Goal: Information Seeking & Learning: Learn about a topic

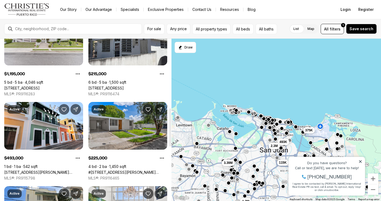
scroll to position [297, 0]
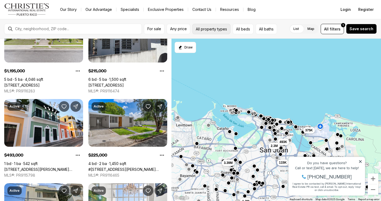
click at [210, 33] on button "All property types" at bounding box center [211, 29] width 38 height 10
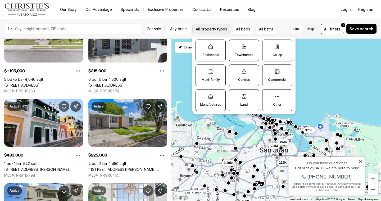
click at [211, 33] on button "All property types" at bounding box center [211, 29] width 38 height 10
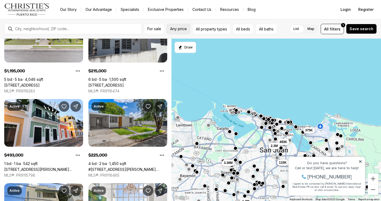
click at [183, 31] on button "Any price" at bounding box center [179, 29] width 24 height 10
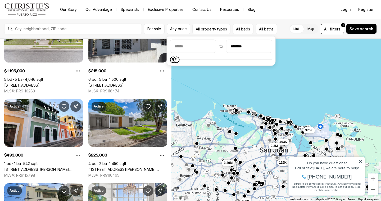
type input "********"
click at [174, 85] on body "Go to: Homepage Our Story Our Advantage Specialists Exclusive Properties Contac…" at bounding box center [190, 100] width 381 height 201
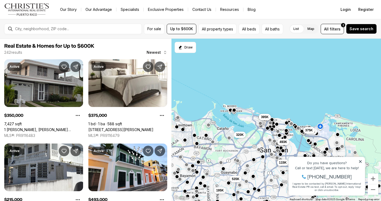
click at [290, 21] on div "For sale Up to $600K All property types All beds All baths List Map List Map Al…" at bounding box center [190, 29] width 381 height 20
click at [360, 160] on icon at bounding box center [360, 161] width 4 height 4
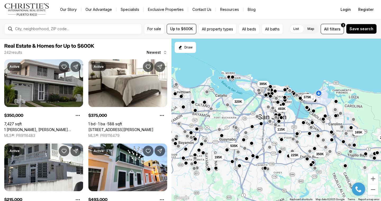
drag, startPoint x: 292, startPoint y: 108, endPoint x: 291, endPoint y: 75, distance: 33.6
click at [291, 75] on div "493K 115K 165K 215K 350K 225K 490K 375K 535K 195K 395K 320K" at bounding box center [275, 120] width 209 height 162
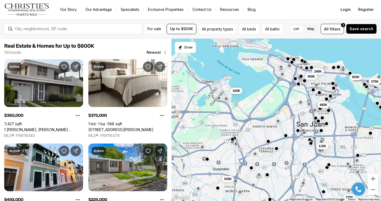
drag, startPoint x: 250, startPoint y: 88, endPoint x: 274, endPoint y: 104, distance: 29.0
click at [274, 104] on div "493K 115K 350K 225K 249K 450K 525K 490K 375K 535K 545K 320K" at bounding box center [275, 120] width 209 height 162
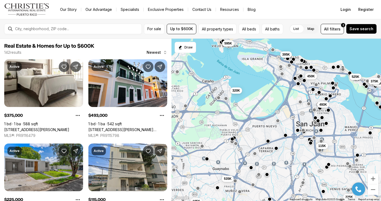
click at [202, 147] on button "button" at bounding box center [202, 146] width 4 height 4
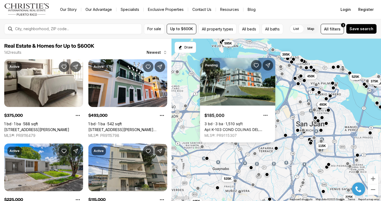
click at [208, 159] on button "button" at bounding box center [207, 158] width 4 height 4
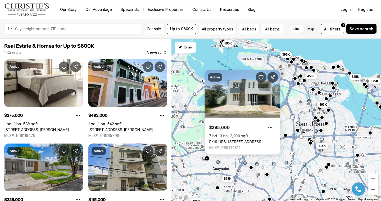
click at [195, 119] on div "493K 115K 225K 450K 525K 490K 375K 535K 320K 195K 595K 395K" at bounding box center [275, 120] width 209 height 162
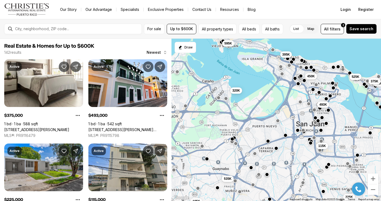
click at [203, 146] on button "button" at bounding box center [202, 146] width 4 height 4
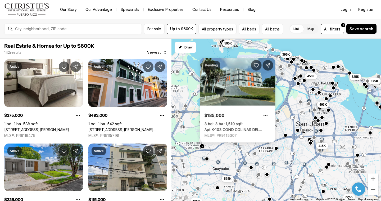
click at [284, 125] on div "493K 115K 225K 450K 525K 490K 375K 535K 320K 195K 595K 395K" at bounding box center [275, 120] width 209 height 162
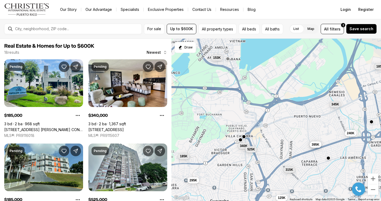
click at [244, 138] on button "button" at bounding box center [244, 136] width 4 height 4
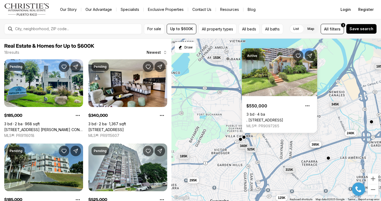
click at [240, 140] on button "button" at bounding box center [240, 139] width 4 height 4
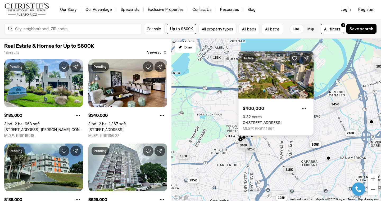
click at [242, 147] on button "340K" at bounding box center [244, 145] width 12 height 6
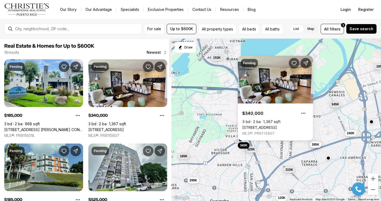
click at [224, 106] on div "185K 340K 525K 185K 315K 295K 125K 345K 153K 240K 375K 395K" at bounding box center [275, 120] width 209 height 162
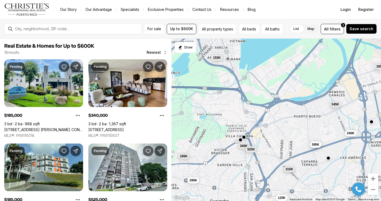
click at [290, 168] on span "315K" at bounding box center [289, 169] width 8 height 4
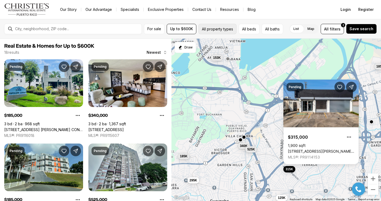
click at [225, 28] on button "All property types" at bounding box center [217, 29] width 38 height 10
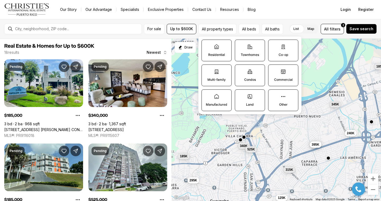
click at [216, 49] on icon at bounding box center [216, 46] width 5 height 5
click at [207, 45] on button "Residential" at bounding box center [204, 42] width 5 height 5
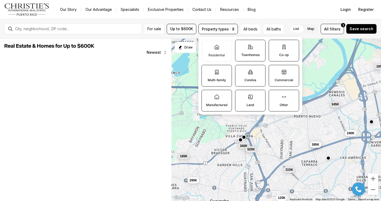
click at [247, 51] on label "Townhomes" at bounding box center [250, 51] width 30 height 22
click at [241, 45] on button "Townhomes" at bounding box center [237, 42] width 5 height 5
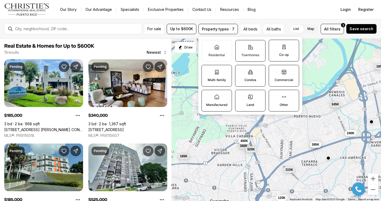
click at [252, 52] on label "Townhomes" at bounding box center [250, 51] width 30 height 22
click at [241, 45] on button "Townhomes" at bounding box center [237, 42] width 5 height 5
click at [211, 56] on p "Residential" at bounding box center [216, 55] width 16 height 4
click at [207, 45] on button "Residential" at bounding box center [204, 42] width 5 height 5
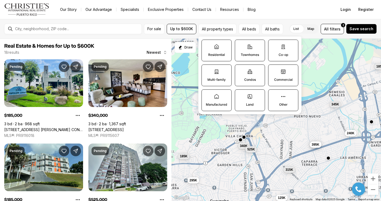
click at [283, 72] on icon at bounding box center [283, 71] width 5 height 5
click at [274, 70] on button "Commercial" at bounding box center [270, 67] width 5 height 5
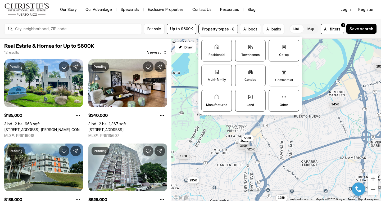
click at [252, 98] on icon at bounding box center [250, 96] width 5 height 5
click at [241, 95] on button "Land" at bounding box center [237, 92] width 5 height 5
click at [279, 99] on label "Other" at bounding box center [284, 101] width 30 height 22
click at [274, 95] on button "Other" at bounding box center [271, 92] width 5 height 5
click at [212, 104] on p "Manufactured" at bounding box center [216, 105] width 21 height 4
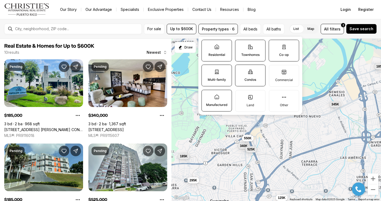
click at [207, 95] on button "Manufactured" at bounding box center [204, 92] width 5 height 5
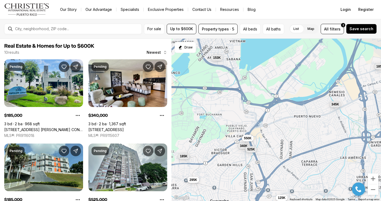
click at [194, 179] on span "295K" at bounding box center [193, 179] width 8 height 4
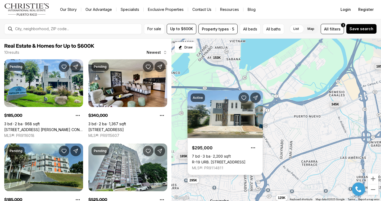
click at [224, 180] on div "185K 340K 525K 185K 125K 345K 153K 295K 400K 550K" at bounding box center [275, 120] width 209 height 162
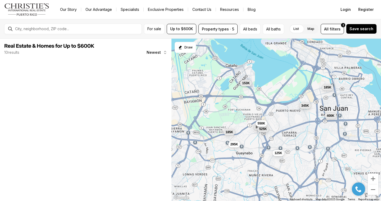
click at [306, 106] on span "345K" at bounding box center [305, 105] width 8 height 4
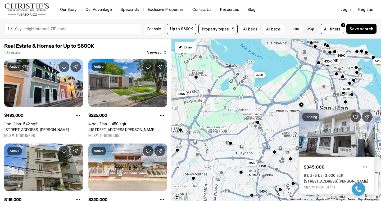
click at [241, 82] on button "button" at bounding box center [242, 81] width 4 height 4
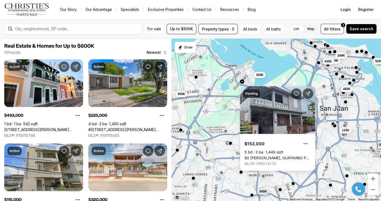
click at [209, 90] on button "button" at bounding box center [209, 90] width 4 height 4
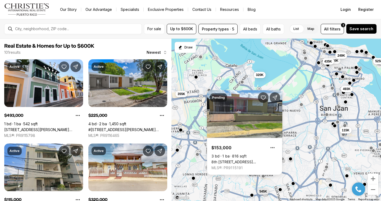
click at [257, 82] on div "450K 249K 115K 493K 525K 225K 320K 535K 355K 545K 315K 435K" at bounding box center [275, 120] width 209 height 162
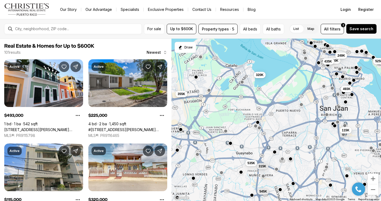
click at [181, 130] on button "button" at bounding box center [181, 129] width 4 height 4
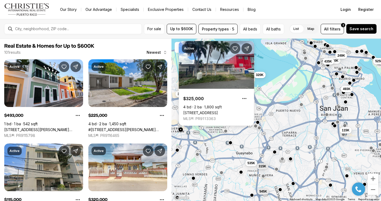
click at [231, 143] on button "button" at bounding box center [230, 142] width 4 height 4
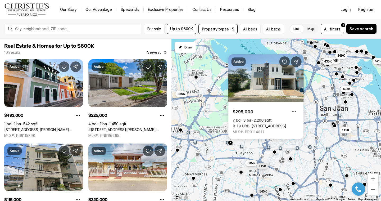
click at [245, 145] on div "450K 249K 115K 493K 525K 225K 320K 535K 355K 545K 315K 435K" at bounding box center [275, 120] width 209 height 162
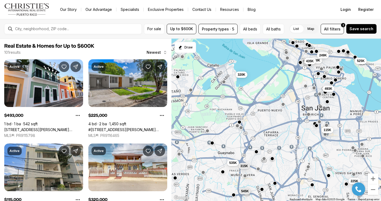
drag, startPoint x: 255, startPoint y: 139, endPoint x: 235, endPoint y: 139, distance: 19.3
click at [235, 139] on div "450K 249K 115K 493K 525K 225K 320K 535K 355K 545K 315K 435K" at bounding box center [275, 120] width 209 height 162
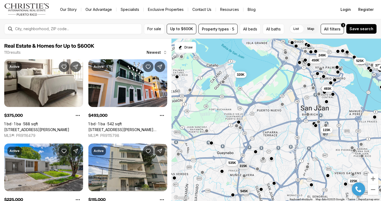
click at [222, 171] on button "button" at bounding box center [222, 171] width 4 height 4
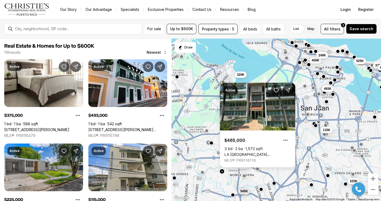
click at [211, 120] on div "450K 249K 115K 493K 525K 225K 320K 535K 545K 315K 375K 490K" at bounding box center [275, 120] width 209 height 162
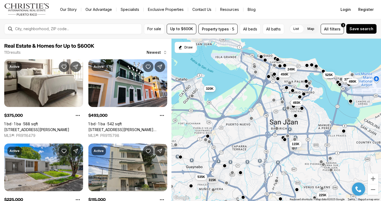
drag, startPoint x: 275, startPoint y: 83, endPoint x: 243, endPoint y: 97, distance: 34.9
click at [243, 97] on div "450K 249K 115K 493K 525K 225K 320K 535K 545K 315K 375K 490K" at bounding box center [275, 120] width 209 height 162
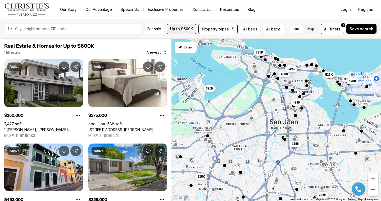
click at [191, 27] on span "Up to $600K" at bounding box center [181, 29] width 23 height 4
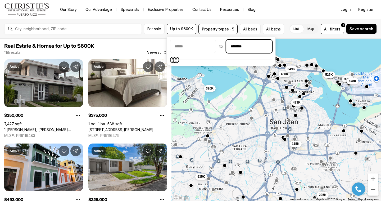
click at [257, 47] on input "********" at bounding box center [248, 46] width 45 height 13
type input "********"
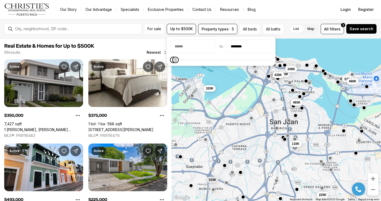
click at [232, 79] on div "450K 249K 115K 493K 225K 320K 315K 435K 375K 490K 350K 395K" at bounding box center [275, 120] width 209 height 162
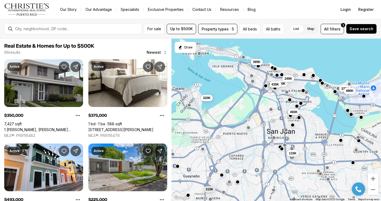
drag, startPoint x: 247, startPoint y: 95, endPoint x: 243, endPoint y: 105, distance: 10.4
click at [244, 105] on div "450K 249K 115K 493K 225K 320K 315K 435K 375K 490K 350K 395K" at bounding box center [275, 120] width 209 height 162
click at [272, 109] on button "button" at bounding box center [271, 109] width 4 height 4
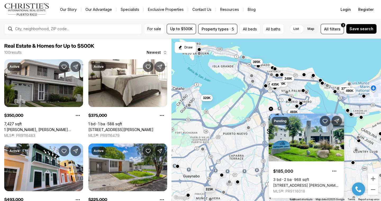
click at [212, 22] on div "For sale Up to $500K Property types · 5 All beds All baths List Map List Map Al…" at bounding box center [190, 29] width 381 height 20
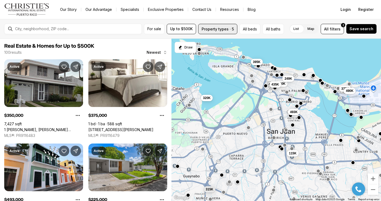
click at [213, 28] on button "Property types · 5" at bounding box center [217, 29] width 39 height 10
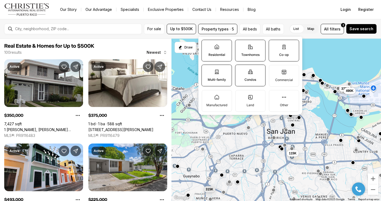
click at [256, 76] on label "Condos" at bounding box center [250, 76] width 30 height 22
click at [241, 70] on button "Condos" at bounding box center [237, 67] width 5 height 5
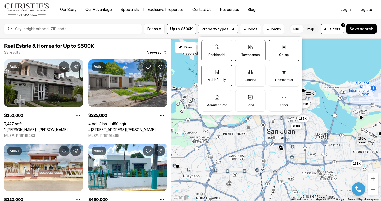
click at [273, 52] on label "Co-op" at bounding box center [284, 51] width 30 height 22
click at [273, 45] on button "Co-op" at bounding box center [271, 42] width 5 height 5
click at [273, 52] on label "Co-op" at bounding box center [284, 51] width 30 height 22
click at [273, 45] on button "Co-op" at bounding box center [271, 42] width 5 height 5
click at [257, 54] on p "Townhomes" at bounding box center [250, 55] width 18 height 4
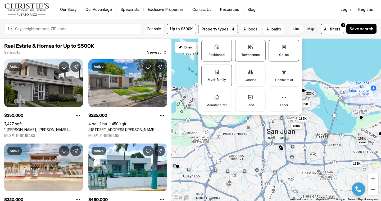
click at [241, 45] on button "Townhomes" at bounding box center [237, 42] width 5 height 5
click at [218, 53] on p "Residential" at bounding box center [216, 55] width 17 height 4
click at [207, 45] on button "Residential" at bounding box center [204, 42] width 5 height 5
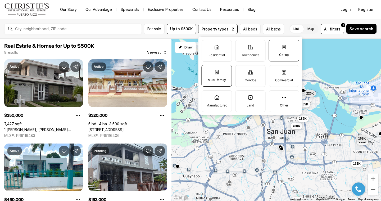
click at [221, 77] on label "Multi-family" at bounding box center [217, 76] width 30 height 22
click at [207, 70] on button "Multi-family" at bounding box center [204, 67] width 5 height 5
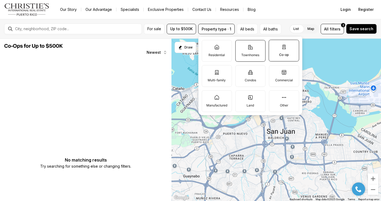
click at [258, 50] on label "Townhomes" at bounding box center [250, 51] width 30 height 22
click at [241, 45] on button "Townhomes" at bounding box center [237, 42] width 5 height 5
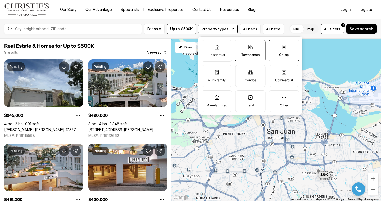
click at [286, 52] on label "Co-op" at bounding box center [284, 51] width 30 height 22
click at [274, 45] on button "Co-op" at bounding box center [271, 42] width 5 height 5
click at [230, 146] on div "245K 420K 420K" at bounding box center [275, 120] width 209 height 162
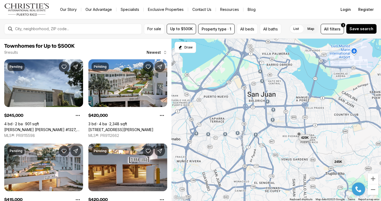
drag, startPoint x: 250, startPoint y: 129, endPoint x: 230, endPoint y: 91, distance: 42.3
click at [230, 91] on div "245K 420K 420K" at bounding box center [275, 120] width 209 height 162
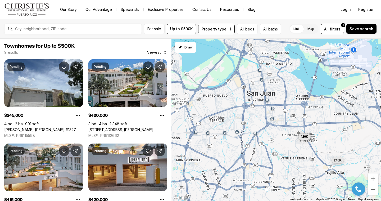
click at [339, 161] on span "245K" at bounding box center [338, 160] width 8 height 4
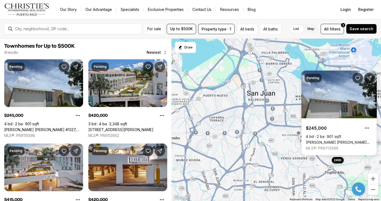
click at [294, 157] on div "245K 420K 420K" at bounding box center [275, 120] width 209 height 162
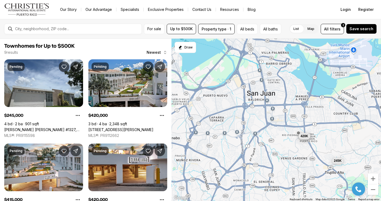
click at [305, 137] on span "420K" at bounding box center [304, 136] width 8 height 4
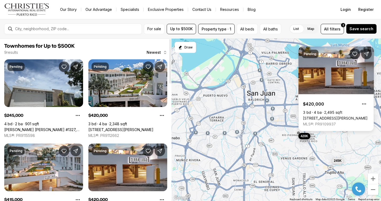
click at [192, 107] on div "245K 420K 420K" at bounding box center [275, 120] width 209 height 162
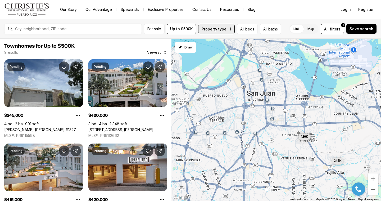
click at [215, 27] on button "Property type · 1" at bounding box center [216, 29] width 36 height 10
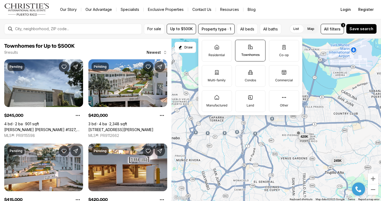
click at [256, 52] on label "Townhomes" at bounding box center [250, 51] width 30 height 22
click at [241, 45] on button "Townhomes" at bounding box center [237, 42] width 5 height 5
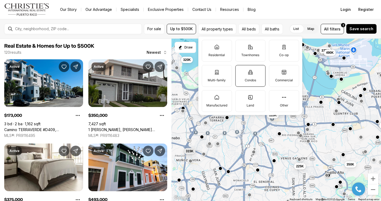
click at [246, 82] on p "Condos" at bounding box center [250, 80] width 11 height 4
click at [241, 70] on button "Condos" at bounding box center [237, 67] width 5 height 5
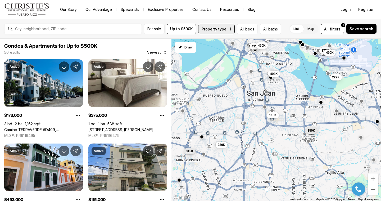
click at [212, 27] on button "Property type · 1" at bounding box center [216, 29] width 36 height 10
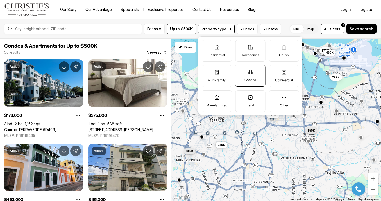
click at [245, 77] on label "Condos" at bounding box center [250, 76] width 30 height 22
click at [241, 70] on button "Condos" at bounding box center [237, 67] width 5 height 5
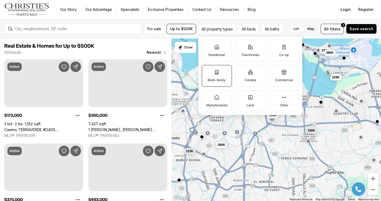
click at [221, 77] on label "Multi-family" at bounding box center [217, 76] width 30 height 22
click at [207, 70] on button "Multi-family" at bounding box center [204, 67] width 5 height 5
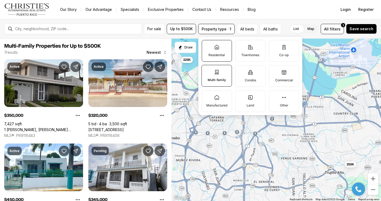
click at [221, 51] on label "Residential" at bounding box center [217, 51] width 30 height 22
click at [207, 45] on button "Residential" at bounding box center [204, 42] width 5 height 5
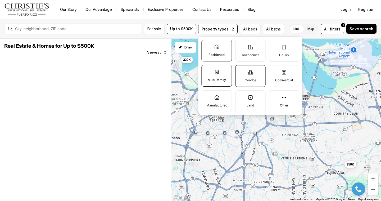
click at [247, 72] on label "Condos" at bounding box center [250, 76] width 30 height 22
click at [241, 71] on button "Condos" at bounding box center [237, 67] width 5 height 5
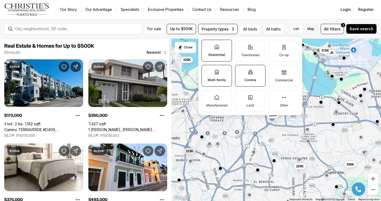
click at [133, 44] on span "Real Estate & Homes for Up to $500K" at bounding box center [85, 46] width 163 height 6
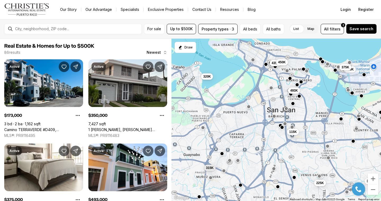
drag, startPoint x: 202, startPoint y: 79, endPoint x: 223, endPoint y: 96, distance: 26.7
click at [223, 96] on div "350K 320K 225K 490K 375K 173K 130K 315K 435K 450K 115K 493K" at bounding box center [275, 120] width 209 height 162
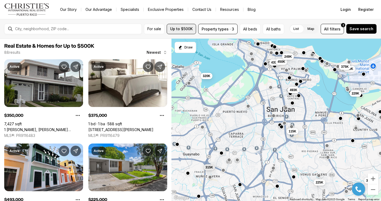
click at [171, 26] on button "Up to $500K" at bounding box center [181, 29] width 29 height 10
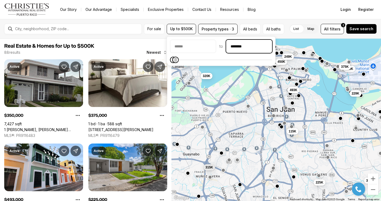
click at [256, 47] on input "********" at bounding box center [248, 46] width 45 height 13
drag, startPoint x: 270, startPoint y: 47, endPoint x: 246, endPoint y: 47, distance: 23.5
click at [246, 47] on div "to ********" at bounding box center [221, 46] width 102 height 13
click at [256, 47] on input "********" at bounding box center [248, 46] width 45 height 13
paste input "********"
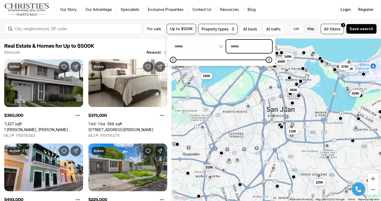
type input "********"
click at [256, 48] on input "********" at bounding box center [248, 46] width 45 height 13
type input "********"
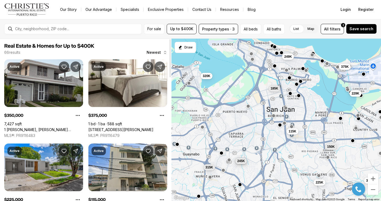
click at [115, 48] on span "Real Estate & Homes for Up to $400K" at bounding box center [85, 46] width 163 height 6
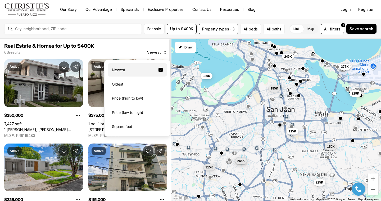
click at [149, 52] on span "Newest" at bounding box center [154, 52] width 14 height 4
click at [130, 125] on div "Square feet" at bounding box center [137, 126] width 59 height 13
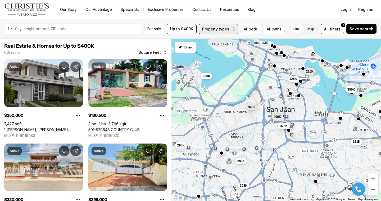
click at [218, 29] on button "Property types · 3" at bounding box center [218, 29] width 39 height 10
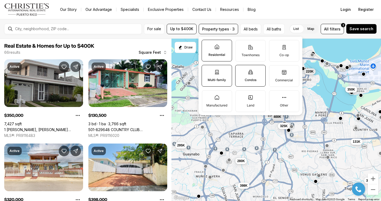
click at [216, 70] on icon at bounding box center [216, 71] width 5 height 5
click at [207, 70] on button "Multi-family" at bounding box center [204, 67] width 5 height 5
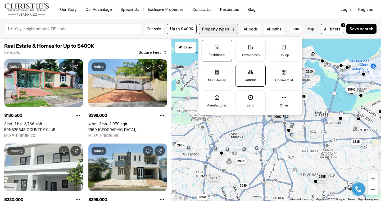
click at [217, 27] on button "Property types · 2" at bounding box center [218, 29] width 39 height 10
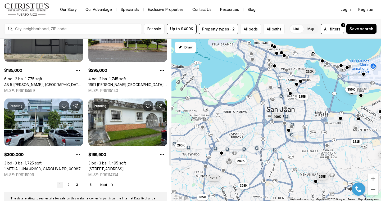
scroll to position [376, 0]
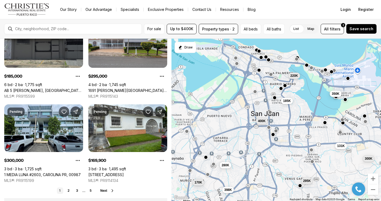
drag, startPoint x: 277, startPoint y: 136, endPoint x: 261, endPoint y: 140, distance: 16.8
click at [261, 140] on div "398K 131K 220K 185K 295K 170K 400K 350K 300K 365K 280K 295K" at bounding box center [275, 120] width 209 height 162
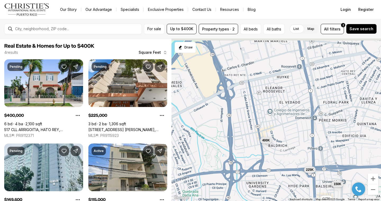
drag, startPoint x: 266, startPoint y: 88, endPoint x: 287, endPoint y: 176, distance: 90.3
click at [287, 176] on div "400K 225K 115K 150K" at bounding box center [275, 120] width 209 height 162
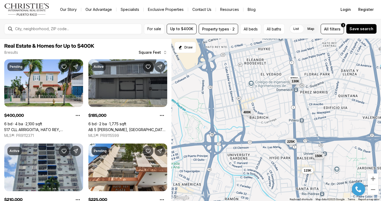
drag, startPoint x: 321, startPoint y: 80, endPoint x: 303, endPoint y: 49, distance: 35.2
click at [303, 50] on div "400K 225K 115K 150K 185K 210K 270K 130K" at bounding box center [275, 120] width 209 height 162
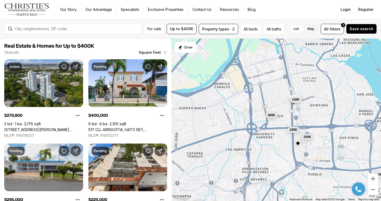
drag, startPoint x: 315, startPoint y: 61, endPoint x: 308, endPoint y: 94, distance: 33.6
click at [308, 94] on div "400K 225K 150K 270K 130K 280K 245K 295K 256K 158K 140K 150K" at bounding box center [275, 120] width 209 height 162
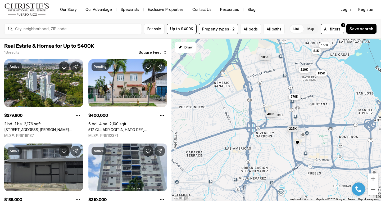
click at [294, 95] on span "270K" at bounding box center [295, 96] width 8 height 4
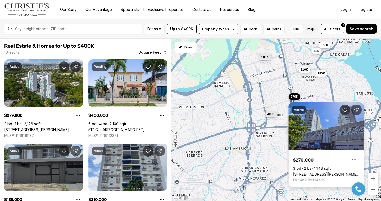
click at [305, 97] on div "Active $270,000 3 bd 2 ba 1,143 sqft 500 MUÑOZ RIVERA #401, SAN JUAN PR, 00918 …" at bounding box center [326, 141] width 75 height 91
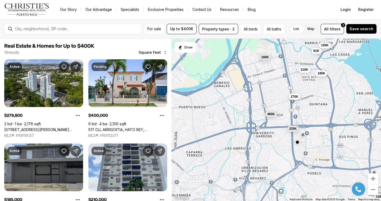
click at [295, 99] on button "270K" at bounding box center [295, 96] width 12 height 6
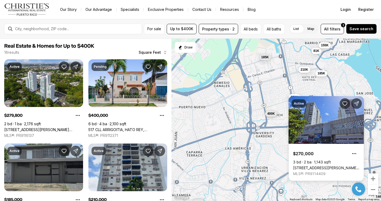
click at [270, 113] on span "400K" at bounding box center [271, 113] width 8 height 4
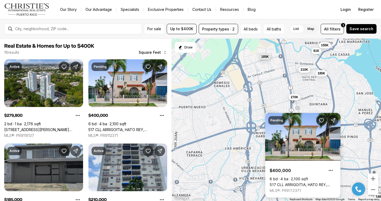
click at [267, 57] on span "185K" at bounding box center [265, 56] width 8 height 4
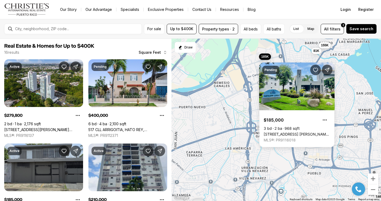
click at [348, 90] on div "400K 225K 270K 280K 245K 158K 140K 185K 210K 81K 185K 155K" at bounding box center [275, 120] width 209 height 162
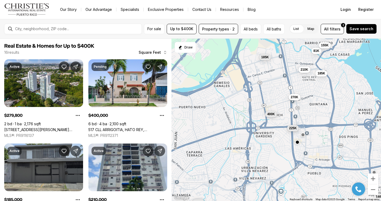
click at [294, 129] on span "225K" at bounding box center [293, 128] width 8 height 4
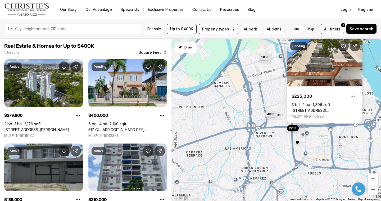
click at [304, 135] on button "button" at bounding box center [303, 134] width 4 height 4
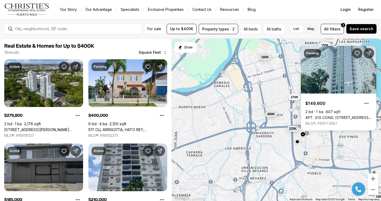
click at [297, 141] on button "button" at bounding box center [297, 141] width 4 height 4
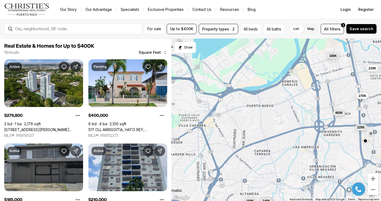
drag, startPoint x: 276, startPoint y: 93, endPoint x: 344, endPoint y: 92, distance: 68.0
click at [344, 92] on div "400K 225K 270K 280K 245K 158K 140K 185K 210K 81K 185K 155K" at bounding box center [275, 120] width 209 height 162
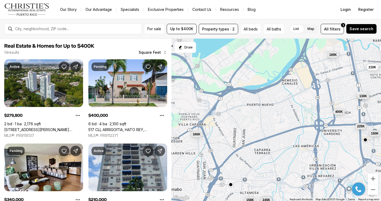
click at [232, 185] on button "button" at bounding box center [230, 184] width 4 height 4
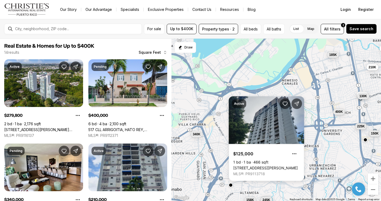
click at [314, 131] on div "400K 225K 150K 270K 130K 280K 245K 158K 210K 81K 185K 340K" at bounding box center [275, 120] width 209 height 162
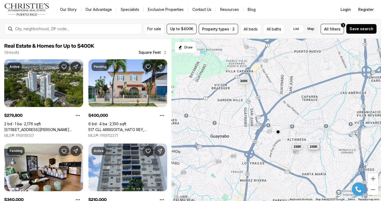
drag, startPoint x: 244, startPoint y: 172, endPoint x: 291, endPoint y: 118, distance: 71.6
click at [291, 118] on div "400K 225K 150K 270K 130K 280K 245K 158K 210K 81K 185K 340K" at bounding box center [275, 120] width 209 height 162
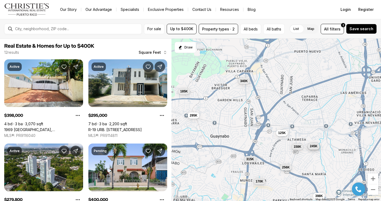
click at [314, 147] on span "245K" at bounding box center [314, 146] width 8 height 4
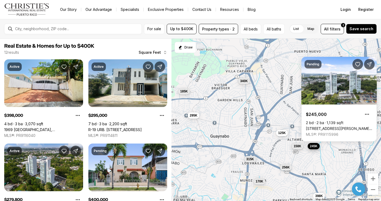
click at [296, 145] on span "158K" at bounding box center [298, 146] width 8 height 4
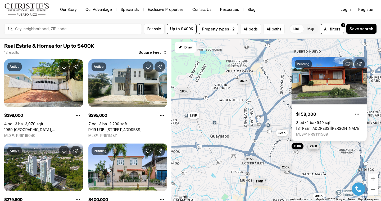
click at [315, 148] on button "245K" at bounding box center [314, 146] width 12 height 6
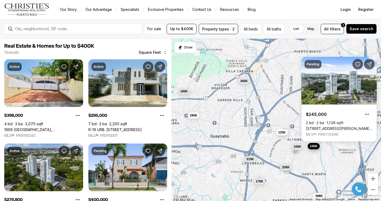
click at [282, 132] on span "125K" at bounding box center [282, 132] width 8 height 4
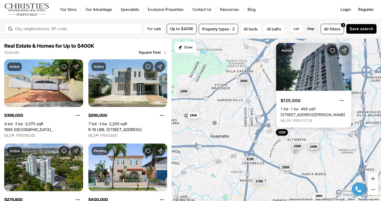
click at [298, 145] on span "158K" at bounding box center [298, 146] width 8 height 4
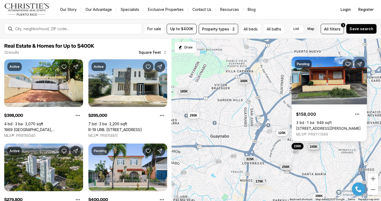
click at [288, 167] on span "256K" at bounding box center [286, 166] width 8 height 4
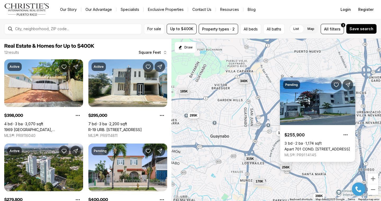
click at [252, 157] on span "315K" at bounding box center [250, 158] width 8 height 4
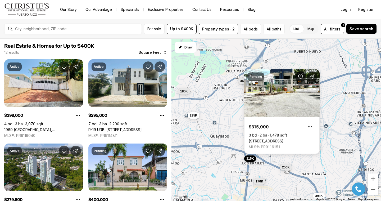
click at [231, 136] on div "400K 280K 245K 158K 340K 125K 398K 295K 185K 170K 315K 256K" at bounding box center [275, 120] width 209 height 162
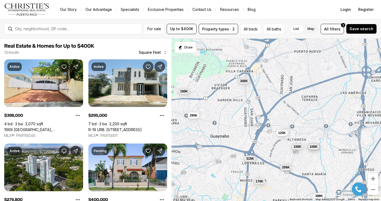
click at [251, 156] on button "315K" at bounding box center [250, 158] width 12 height 6
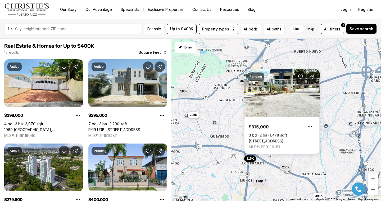
click at [195, 115] on span "295K" at bounding box center [194, 115] width 8 height 4
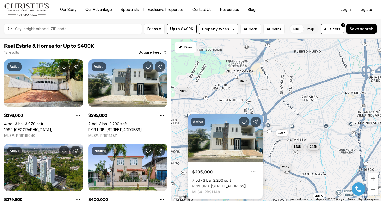
click at [219, 112] on body "Go to: Homepage Our Story Our Advantage Specialists Exclusive Properties Contac…" at bounding box center [190, 100] width 381 height 201
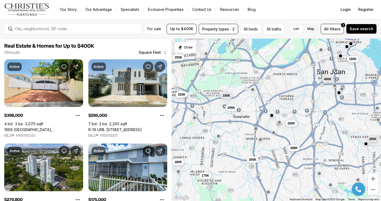
drag, startPoint x: 263, startPoint y: 95, endPoint x: 262, endPoint y: 112, distance: 16.9
click at [262, 112] on div "400K 280K 398K 295K 185K 175K 355K 365K 180K 325K 185K 295K" at bounding box center [275, 120] width 209 height 162
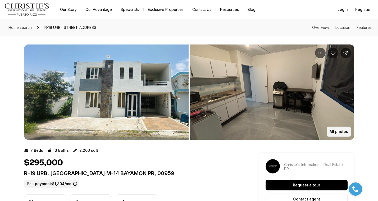
click at [339, 132] on p "All photos" at bounding box center [339, 131] width 19 height 4
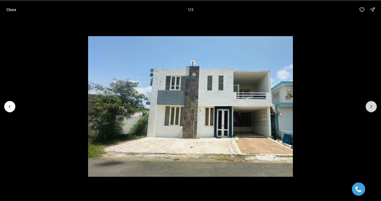
click at [369, 104] on icon "Next slide" at bounding box center [370, 106] width 5 height 5
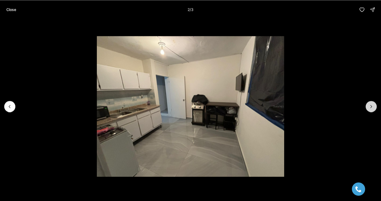
click at [369, 104] on icon "Next slide" at bounding box center [370, 106] width 5 height 5
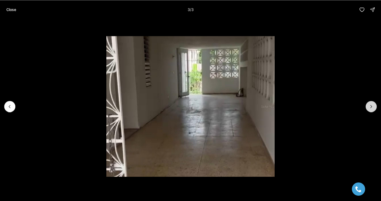
click at [369, 104] on div at bounding box center [370, 106] width 11 height 11
click at [373, 104] on div at bounding box center [370, 106] width 11 height 11
click at [7, 10] on p "Close" at bounding box center [11, 9] width 10 height 4
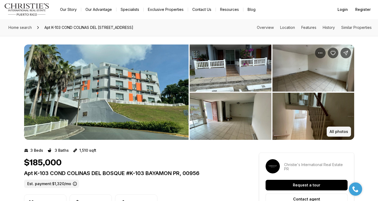
click at [339, 133] on p "All photos" at bounding box center [339, 131] width 19 height 4
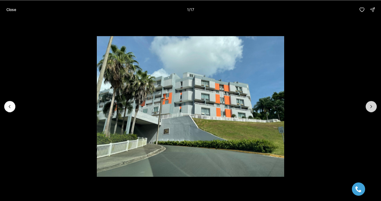
click at [371, 103] on button "Next slide" at bounding box center [370, 106] width 11 height 11
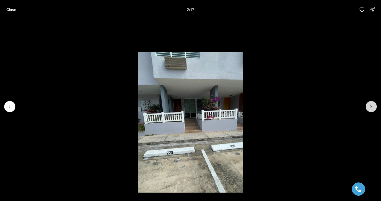
click at [371, 103] on button "Next slide" at bounding box center [370, 106] width 11 height 11
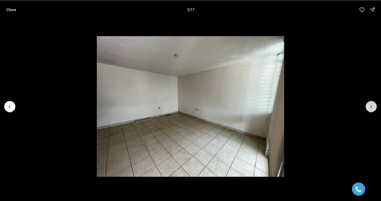
click at [371, 103] on button "Next slide" at bounding box center [370, 106] width 11 height 11
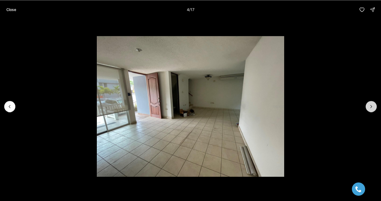
click at [371, 103] on button "Next slide" at bounding box center [370, 106] width 11 height 11
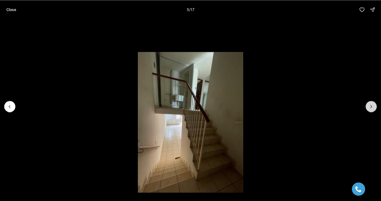
click at [371, 103] on button "Next slide" at bounding box center [370, 106] width 11 height 11
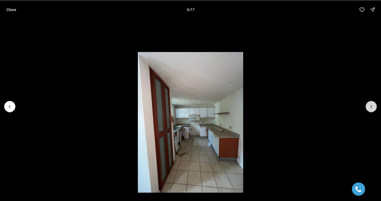
click at [371, 103] on button "Next slide" at bounding box center [370, 106] width 11 height 11
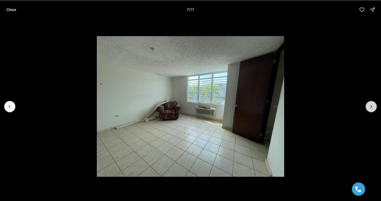
click at [371, 103] on button "Next slide" at bounding box center [370, 106] width 11 height 11
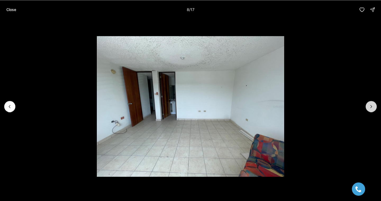
click at [371, 103] on button "Next slide" at bounding box center [370, 106] width 11 height 11
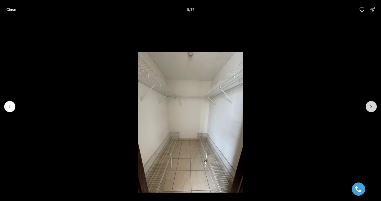
click at [371, 103] on button "Next slide" at bounding box center [370, 106] width 11 height 11
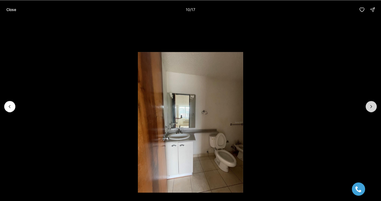
click at [371, 103] on button "Next slide" at bounding box center [370, 106] width 11 height 11
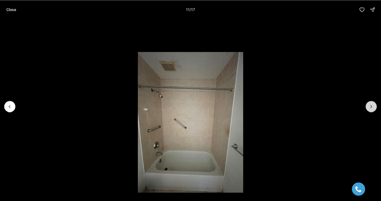
click at [371, 103] on button "Next slide" at bounding box center [370, 106] width 11 height 11
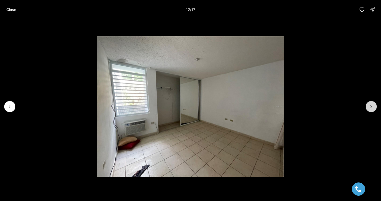
click at [371, 103] on button "Next slide" at bounding box center [370, 106] width 11 height 11
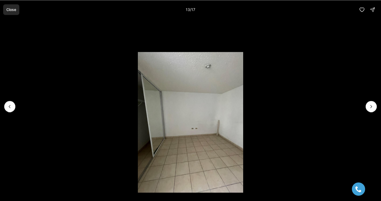
click at [15, 10] on p "Close" at bounding box center [11, 9] width 10 height 4
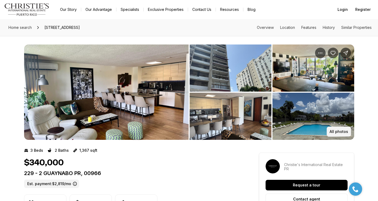
click at [342, 127] on button "All photos" at bounding box center [339, 131] width 24 height 10
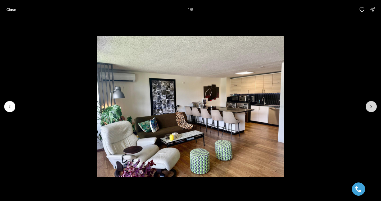
click at [371, 106] on icon "Next slide" at bounding box center [371, 106] width 1 height 3
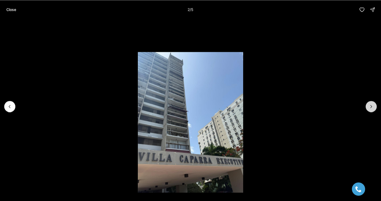
click at [371, 106] on icon "Next slide" at bounding box center [371, 106] width 1 height 3
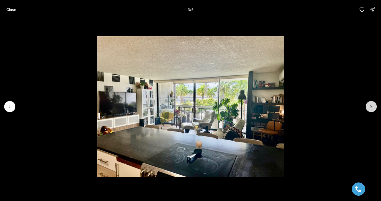
click at [371, 106] on icon "Next slide" at bounding box center [371, 106] width 1 height 3
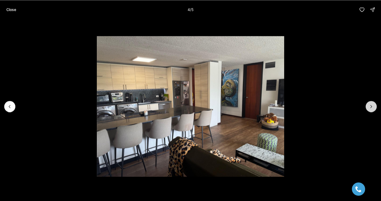
click at [371, 106] on icon "Next slide" at bounding box center [371, 106] width 1 height 3
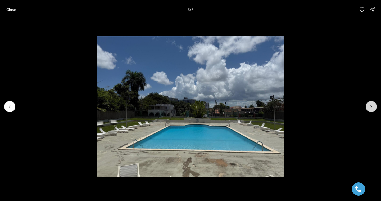
click at [371, 106] on div at bounding box center [370, 106] width 11 height 11
click at [10, 11] on p "Close" at bounding box center [11, 9] width 10 height 4
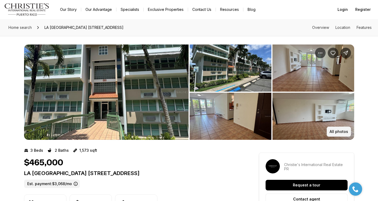
click at [341, 132] on p "All photos" at bounding box center [339, 131] width 19 height 4
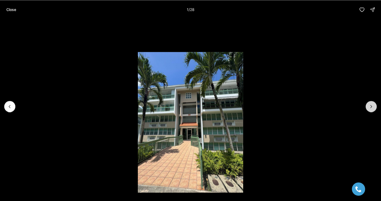
click at [376, 106] on button "Next slide" at bounding box center [370, 106] width 11 height 11
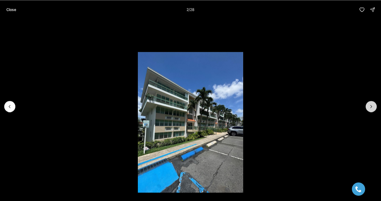
click at [376, 106] on button "Next slide" at bounding box center [370, 106] width 11 height 11
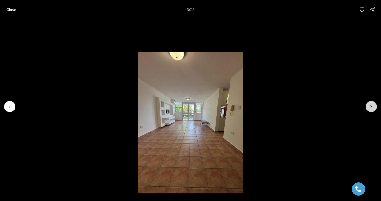
click at [376, 106] on button "Next slide" at bounding box center [370, 106] width 11 height 11
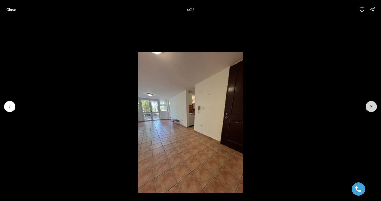
click at [376, 106] on button "Next slide" at bounding box center [370, 106] width 11 height 11
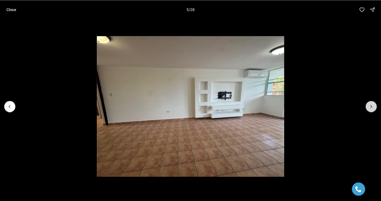
click at [376, 106] on button "Next slide" at bounding box center [370, 106] width 11 height 11
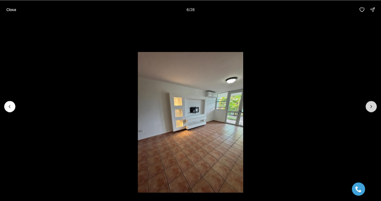
click at [376, 106] on button "Next slide" at bounding box center [370, 106] width 11 height 11
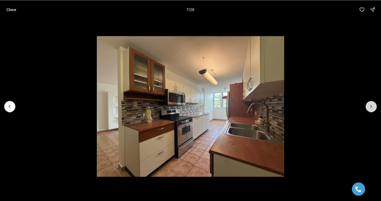
click at [376, 106] on button "Next slide" at bounding box center [370, 106] width 11 height 11
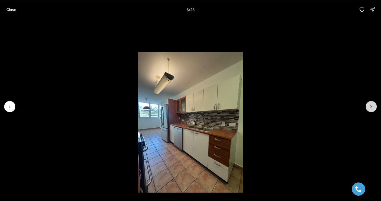
click at [376, 106] on button "Next slide" at bounding box center [370, 106] width 11 height 11
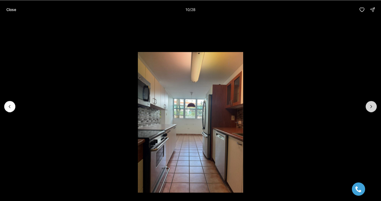
click at [376, 106] on button "Next slide" at bounding box center [370, 106] width 11 height 11
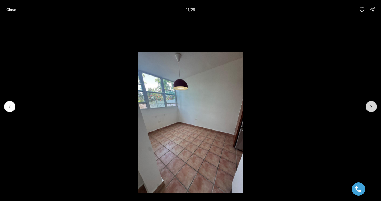
click at [376, 106] on button "Next slide" at bounding box center [370, 106] width 11 height 11
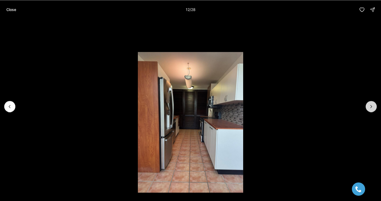
click at [376, 106] on button "Next slide" at bounding box center [370, 106] width 11 height 11
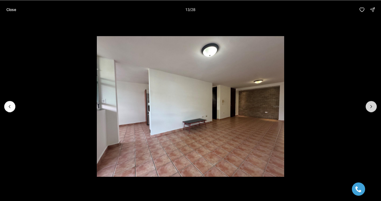
click at [376, 106] on button "Next slide" at bounding box center [370, 106] width 11 height 11
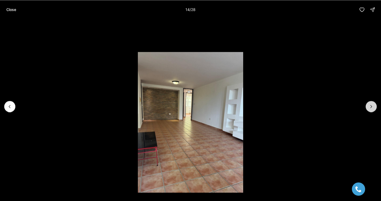
click at [376, 106] on button "Next slide" at bounding box center [370, 106] width 11 height 11
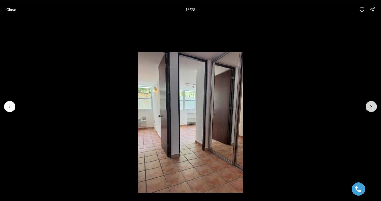
click at [376, 106] on button "Next slide" at bounding box center [370, 106] width 11 height 11
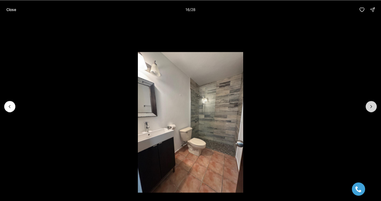
click at [376, 106] on button "Next slide" at bounding box center [370, 106] width 11 height 11
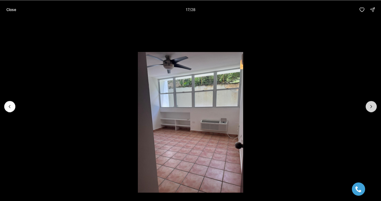
click at [376, 106] on button "Next slide" at bounding box center [370, 106] width 11 height 11
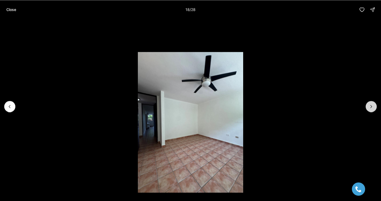
click at [376, 106] on button "Next slide" at bounding box center [370, 106] width 11 height 11
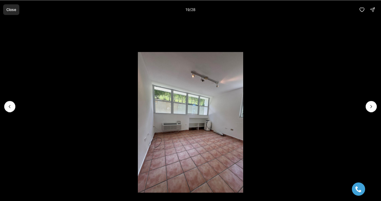
click at [11, 7] on p "Close" at bounding box center [11, 9] width 10 height 4
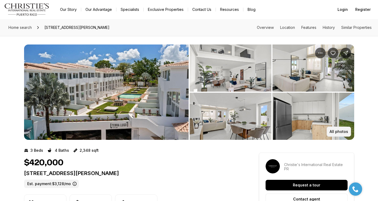
click at [339, 128] on button "All photos" at bounding box center [339, 131] width 24 height 10
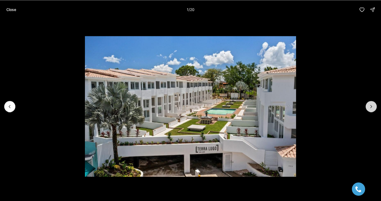
click at [372, 106] on icon "Next slide" at bounding box center [370, 106] width 5 height 5
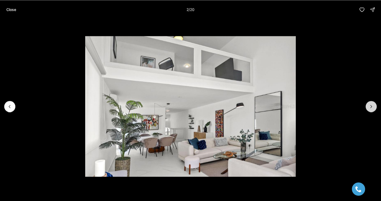
click at [372, 106] on icon "Next slide" at bounding box center [370, 106] width 5 height 5
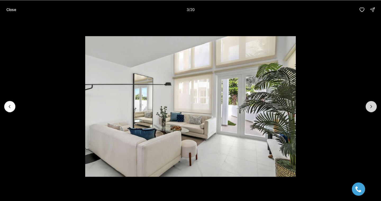
click at [372, 106] on icon "Next slide" at bounding box center [370, 106] width 5 height 5
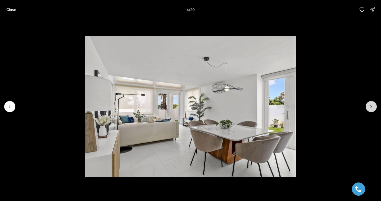
click at [372, 106] on icon "Next slide" at bounding box center [370, 106] width 5 height 5
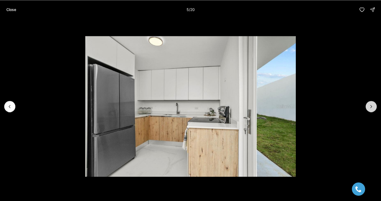
click at [372, 106] on icon "Next slide" at bounding box center [370, 106] width 5 height 5
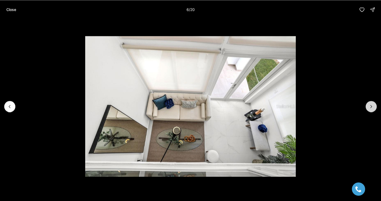
click at [372, 106] on icon "Next slide" at bounding box center [370, 106] width 5 height 5
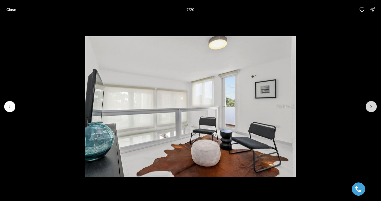
click at [372, 106] on icon "Next slide" at bounding box center [370, 106] width 5 height 5
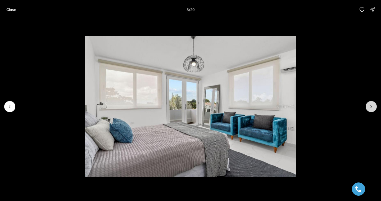
click at [372, 106] on icon "Next slide" at bounding box center [370, 106] width 5 height 5
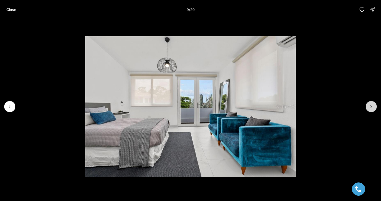
click at [372, 106] on icon "Next slide" at bounding box center [370, 106] width 5 height 5
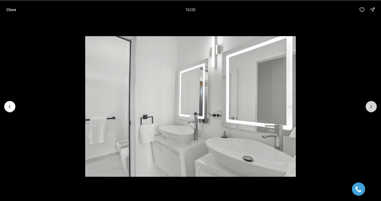
click at [372, 106] on icon "Next slide" at bounding box center [370, 106] width 5 height 5
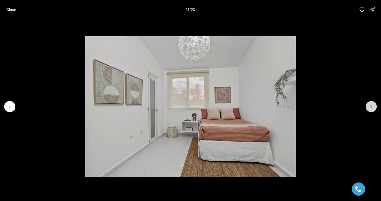
click at [372, 106] on icon "Next slide" at bounding box center [370, 106] width 5 height 5
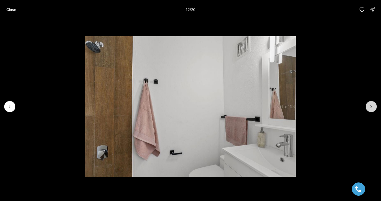
click at [372, 106] on icon "Next slide" at bounding box center [370, 106] width 5 height 5
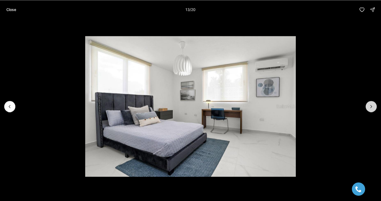
click at [372, 106] on icon "Next slide" at bounding box center [370, 106] width 5 height 5
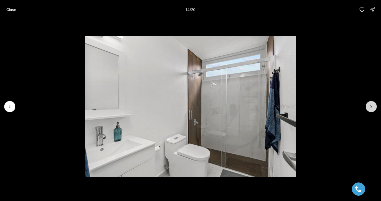
click at [372, 106] on icon "Next slide" at bounding box center [370, 106] width 5 height 5
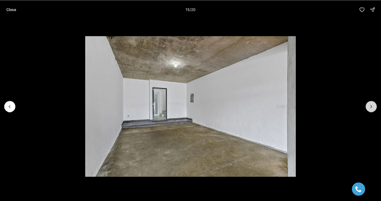
click at [372, 106] on icon "Next slide" at bounding box center [370, 106] width 5 height 5
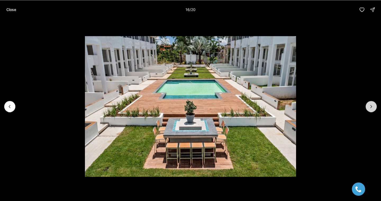
click at [372, 106] on icon "Next slide" at bounding box center [370, 106] width 5 height 5
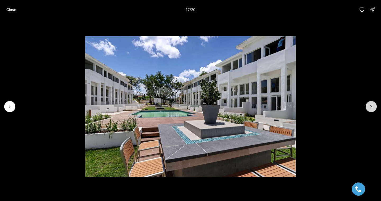
click at [372, 106] on icon "Next slide" at bounding box center [370, 106] width 5 height 5
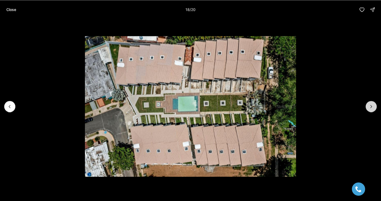
click at [372, 106] on icon "Next slide" at bounding box center [370, 106] width 5 height 5
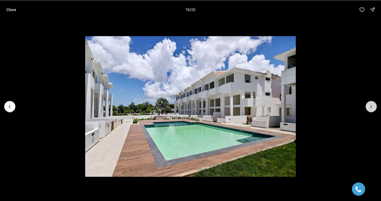
click at [372, 106] on icon "Next slide" at bounding box center [370, 106] width 5 height 5
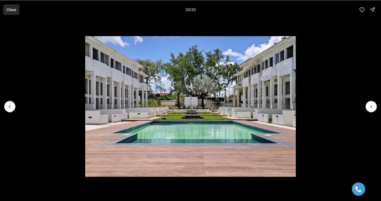
click at [8, 10] on p "Close" at bounding box center [11, 9] width 10 height 4
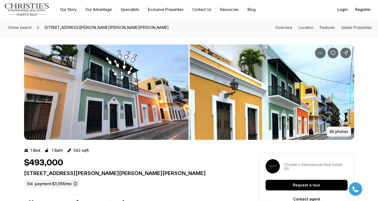
click at [345, 130] on p "All photos" at bounding box center [339, 131] width 19 height 4
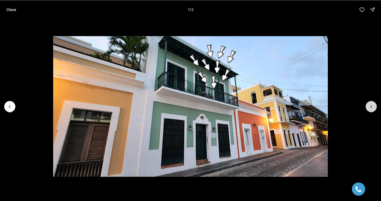
click at [374, 104] on button "Next slide" at bounding box center [370, 106] width 11 height 11
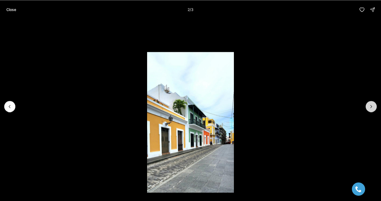
click at [374, 104] on button "Next slide" at bounding box center [370, 106] width 11 height 11
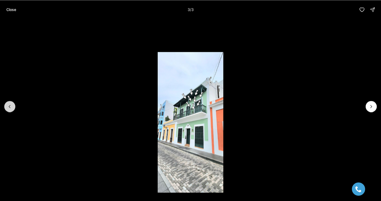
click at [13, 103] on button "Previous slide" at bounding box center [9, 106] width 11 height 11
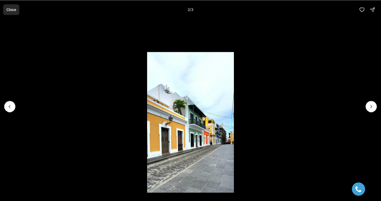
click at [9, 8] on p "Close" at bounding box center [11, 9] width 10 height 4
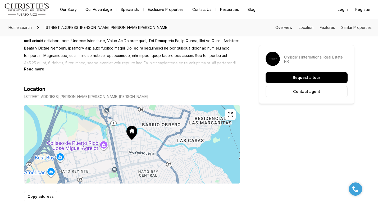
scroll to position [238, 0]
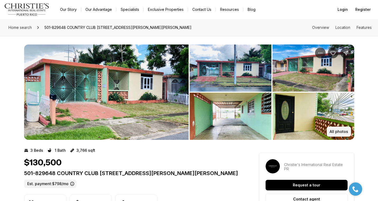
click at [345, 134] on button "All photos" at bounding box center [339, 131] width 24 height 10
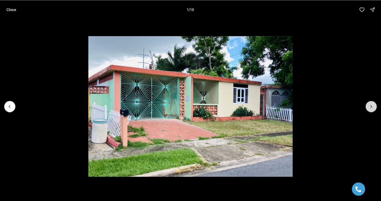
click at [376, 108] on button "Next slide" at bounding box center [370, 106] width 11 height 11
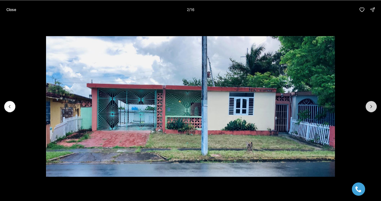
click at [376, 108] on button "Next slide" at bounding box center [370, 106] width 11 height 11
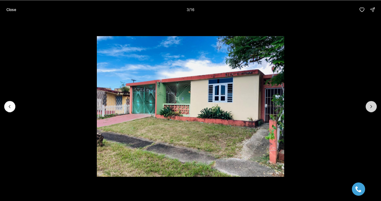
click at [376, 108] on button "Next slide" at bounding box center [370, 106] width 11 height 11
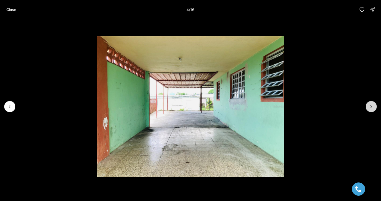
click at [376, 108] on button "Next slide" at bounding box center [370, 106] width 11 height 11
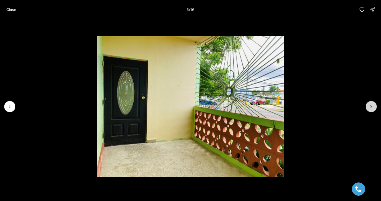
click at [376, 108] on button "Next slide" at bounding box center [370, 106] width 11 height 11
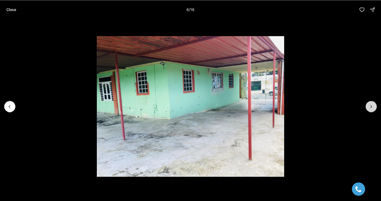
click at [376, 108] on button "Next slide" at bounding box center [370, 106] width 11 height 11
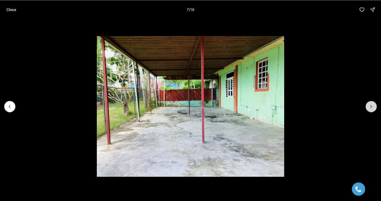
click at [376, 108] on button "Next slide" at bounding box center [370, 106] width 11 height 11
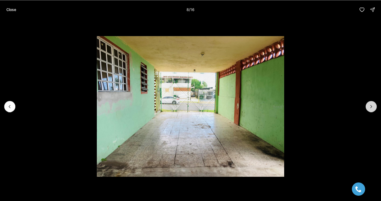
click at [376, 108] on button "Next slide" at bounding box center [370, 106] width 11 height 11
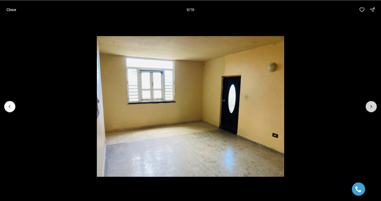
click at [376, 108] on button "Next slide" at bounding box center [370, 106] width 11 height 11
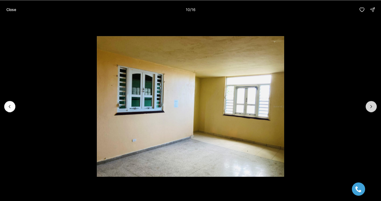
click at [376, 108] on button "Next slide" at bounding box center [370, 106] width 11 height 11
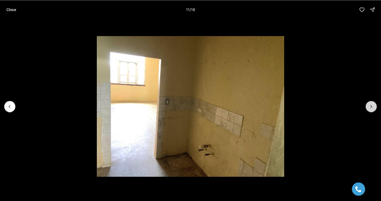
click at [376, 108] on button "Next slide" at bounding box center [370, 106] width 11 height 11
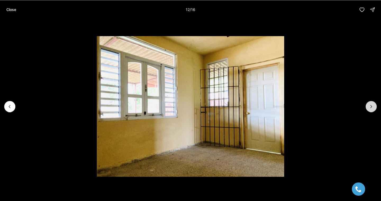
click at [376, 108] on button "Next slide" at bounding box center [370, 106] width 11 height 11
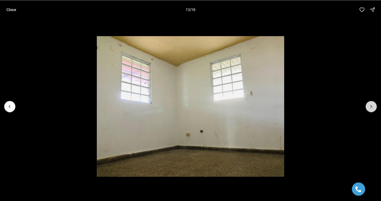
click at [376, 108] on button "Next slide" at bounding box center [370, 106] width 11 height 11
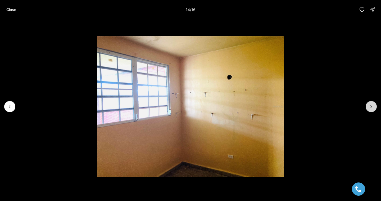
click at [376, 108] on button "Next slide" at bounding box center [370, 106] width 11 height 11
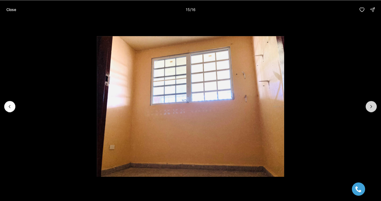
click at [376, 108] on button "Next slide" at bounding box center [370, 106] width 11 height 11
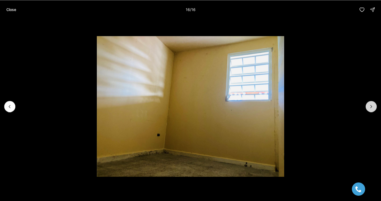
click at [376, 108] on div at bounding box center [370, 106] width 11 height 11
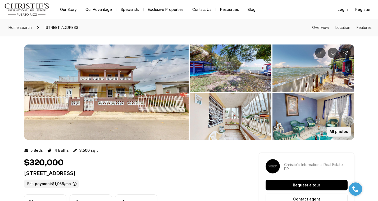
click at [340, 133] on p "All photos" at bounding box center [339, 131] width 19 height 4
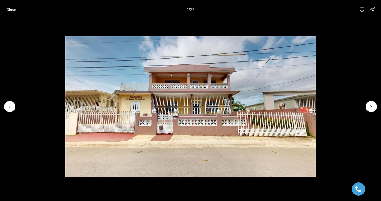
click at [315, 107] on img "1 of 37" at bounding box center [190, 106] width 250 height 140
click at [366, 107] on button "Next slide" at bounding box center [370, 106] width 11 height 11
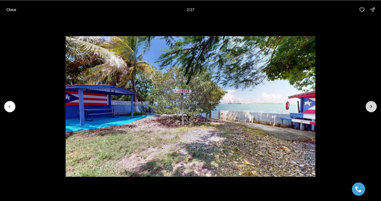
click at [366, 107] on button "Next slide" at bounding box center [370, 106] width 11 height 11
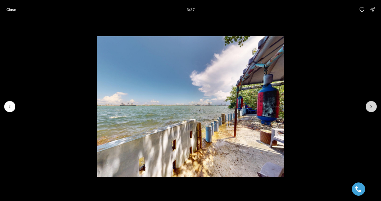
click at [366, 107] on button "Next slide" at bounding box center [370, 106] width 11 height 11
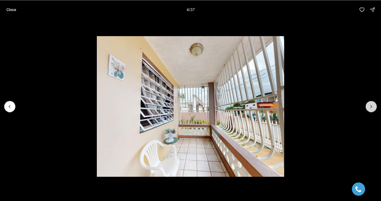
click at [366, 107] on button "Next slide" at bounding box center [370, 106] width 11 height 11
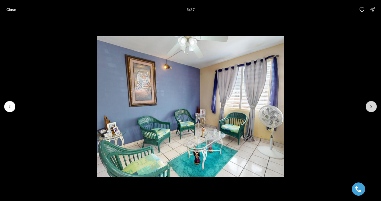
click at [366, 107] on button "Next slide" at bounding box center [370, 106] width 11 height 11
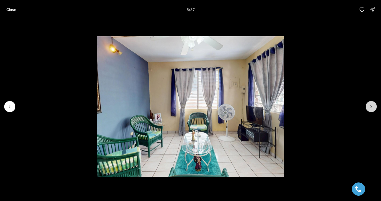
click at [366, 107] on button "Next slide" at bounding box center [370, 106] width 11 height 11
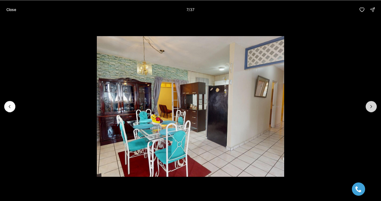
click at [366, 107] on button "Next slide" at bounding box center [370, 106] width 11 height 11
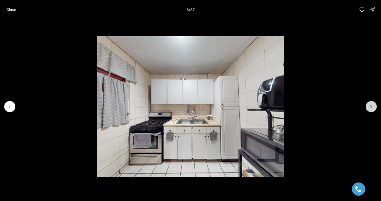
click at [366, 107] on button "Next slide" at bounding box center [370, 106] width 11 height 11
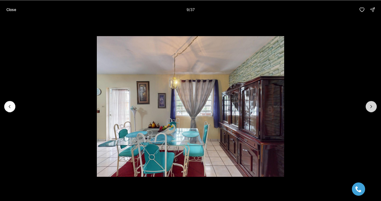
click at [366, 107] on button "Next slide" at bounding box center [370, 106] width 11 height 11
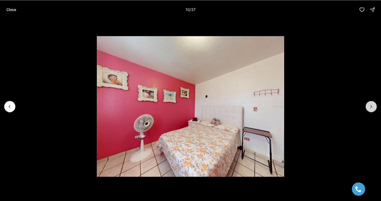
click at [366, 107] on button "Next slide" at bounding box center [370, 106] width 11 height 11
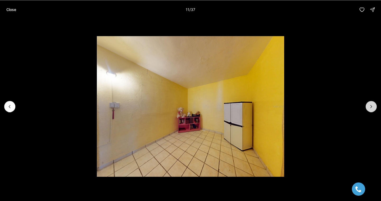
click at [366, 107] on button "Next slide" at bounding box center [370, 106] width 11 height 11
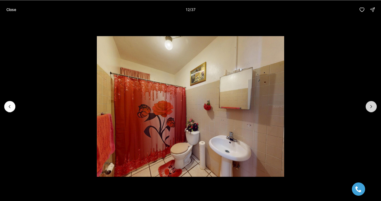
click at [366, 107] on button "Next slide" at bounding box center [370, 106] width 11 height 11
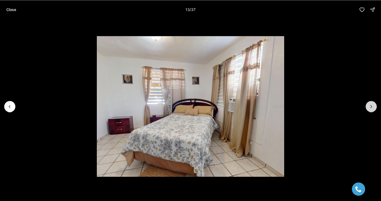
click at [366, 107] on button "Next slide" at bounding box center [370, 106] width 11 height 11
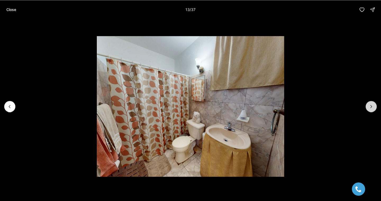
click at [366, 107] on button "Next slide" at bounding box center [370, 106] width 11 height 11
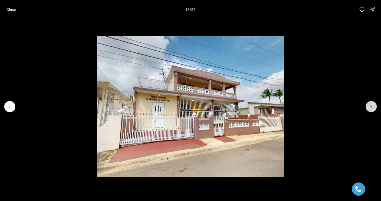
click at [366, 107] on button "Next slide" at bounding box center [370, 106] width 11 height 11
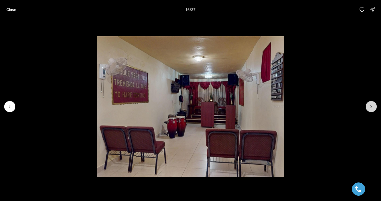
click at [366, 107] on button "Next slide" at bounding box center [370, 106] width 11 height 11
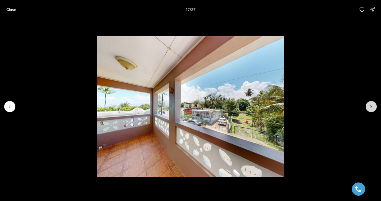
click at [366, 107] on button "Next slide" at bounding box center [370, 106] width 11 height 11
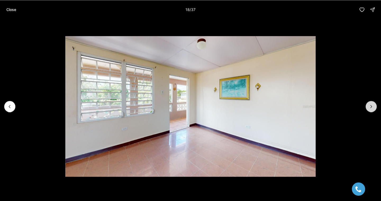
click at [366, 107] on button "Next slide" at bounding box center [370, 106] width 11 height 11
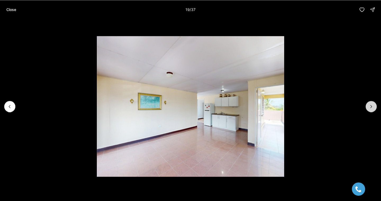
click at [366, 107] on button "Next slide" at bounding box center [370, 106] width 11 height 11
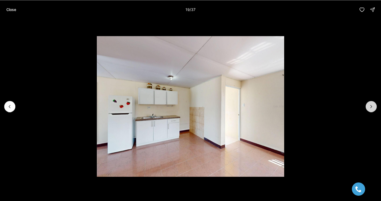
click at [366, 107] on button "Next slide" at bounding box center [370, 106] width 11 height 11
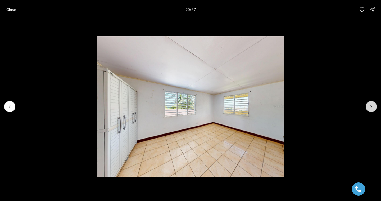
click at [366, 107] on button "Next slide" at bounding box center [370, 106] width 11 height 11
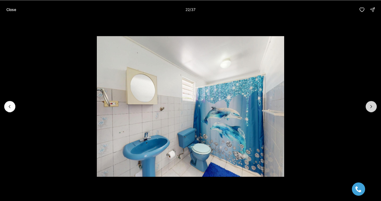
click at [366, 107] on button "Next slide" at bounding box center [370, 106] width 11 height 11
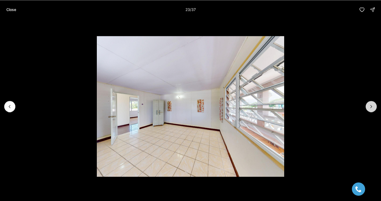
click at [366, 107] on button "Next slide" at bounding box center [370, 106] width 11 height 11
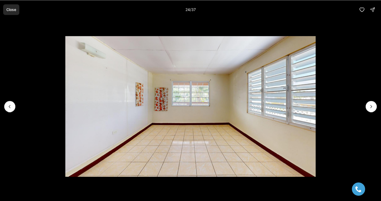
click at [11, 9] on p "Close" at bounding box center [11, 9] width 10 height 4
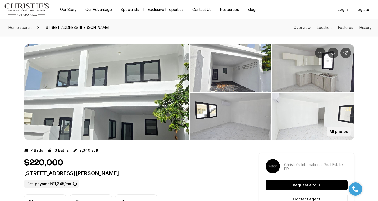
click at [344, 131] on p "All photos" at bounding box center [339, 131] width 19 height 4
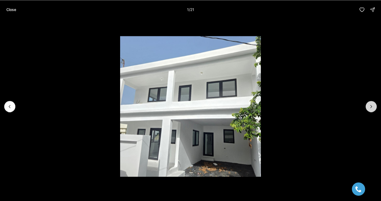
click at [373, 106] on icon "Next slide" at bounding box center [370, 106] width 5 height 5
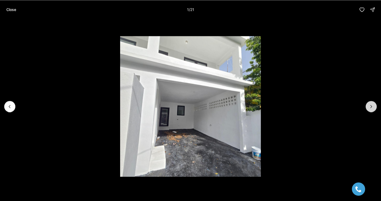
click at [373, 106] on icon "Next slide" at bounding box center [370, 106] width 5 height 5
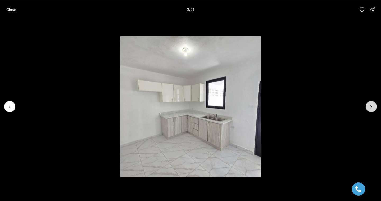
click at [373, 106] on icon "Next slide" at bounding box center [370, 106] width 5 height 5
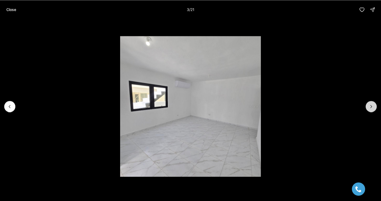
click at [373, 106] on icon "Next slide" at bounding box center [370, 106] width 5 height 5
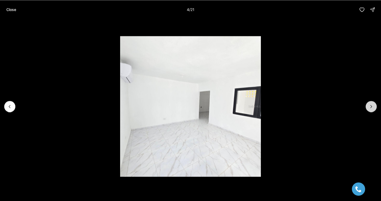
click at [373, 106] on icon "Next slide" at bounding box center [370, 106] width 5 height 5
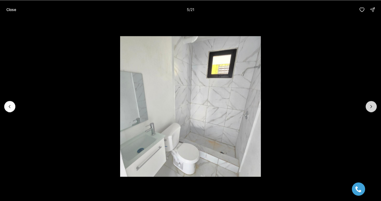
click at [373, 106] on icon "Next slide" at bounding box center [370, 106] width 5 height 5
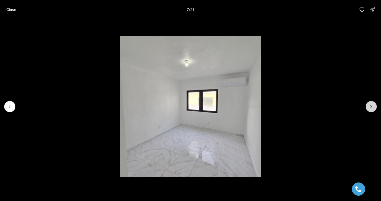
click at [373, 106] on icon "Next slide" at bounding box center [370, 106] width 5 height 5
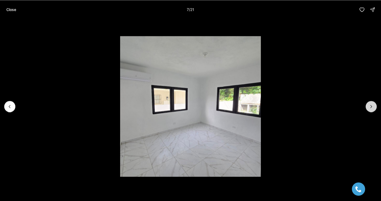
click at [373, 106] on icon "Next slide" at bounding box center [370, 106] width 5 height 5
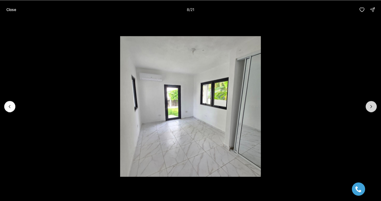
click at [373, 106] on icon "Next slide" at bounding box center [370, 106] width 5 height 5
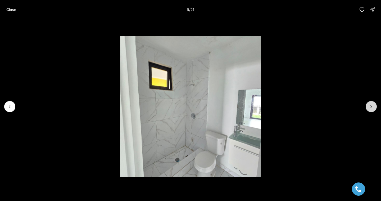
click at [373, 106] on icon "Next slide" at bounding box center [370, 106] width 5 height 5
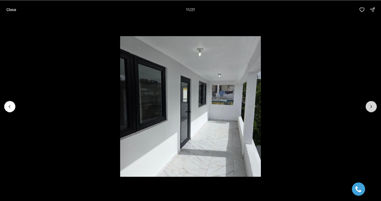
click at [373, 106] on icon "Next slide" at bounding box center [370, 106] width 5 height 5
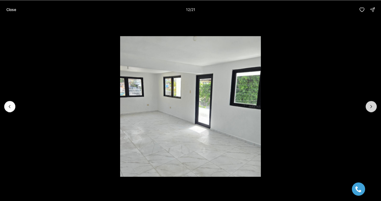
click at [373, 106] on icon "Next slide" at bounding box center [370, 106] width 5 height 5
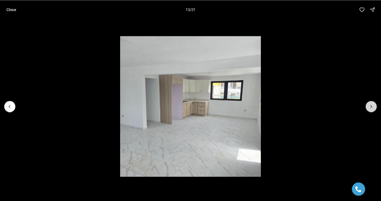
click at [373, 106] on icon "Next slide" at bounding box center [370, 106] width 5 height 5
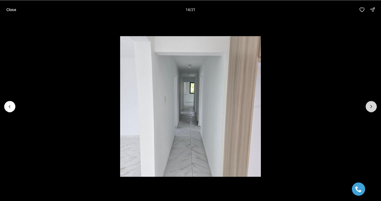
click at [373, 106] on icon "Next slide" at bounding box center [370, 106] width 5 height 5
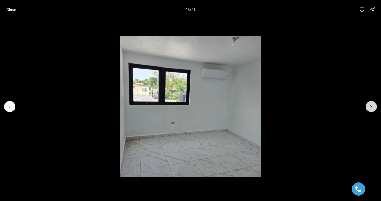
click at [373, 106] on icon "Next slide" at bounding box center [370, 106] width 5 height 5
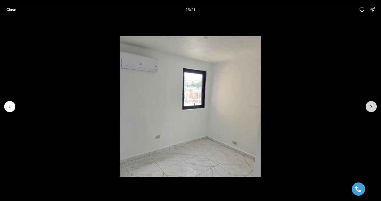
click at [373, 106] on icon "Next slide" at bounding box center [370, 106] width 5 height 5
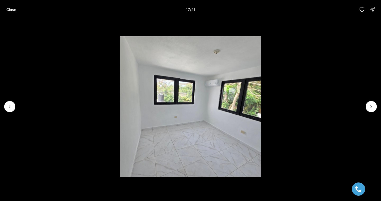
click at [375, 101] on li "17 of 21" at bounding box center [190, 106] width 381 height 174
click at [373, 105] on icon "Next slide" at bounding box center [370, 106] width 5 height 5
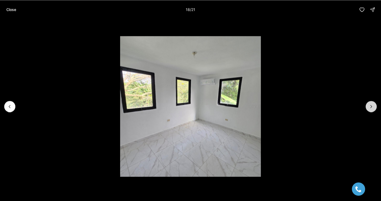
click at [373, 105] on icon "Next slide" at bounding box center [370, 106] width 5 height 5
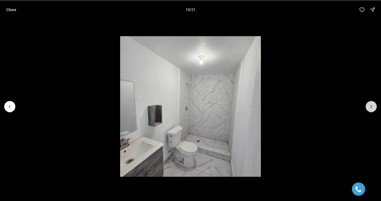
click at [373, 105] on icon "Next slide" at bounding box center [370, 106] width 5 height 5
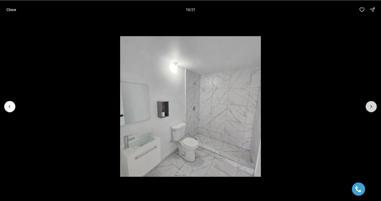
click at [373, 105] on icon "Next slide" at bounding box center [370, 106] width 5 height 5
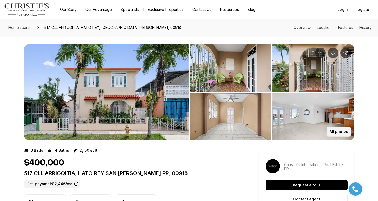
click at [335, 129] on p "All photos" at bounding box center [339, 131] width 19 height 4
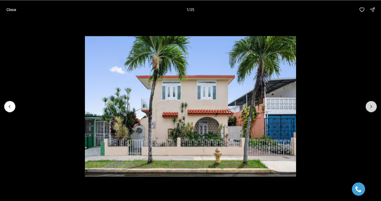
click at [372, 107] on icon "Next slide" at bounding box center [370, 106] width 5 height 5
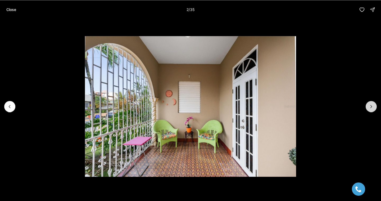
click at [372, 107] on icon "Next slide" at bounding box center [370, 106] width 5 height 5
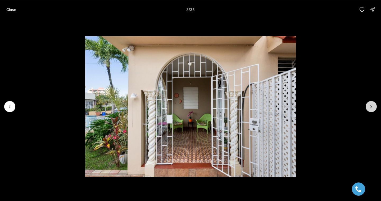
click at [372, 107] on icon "Next slide" at bounding box center [370, 106] width 5 height 5
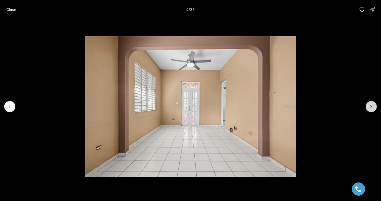
click at [372, 107] on icon "Next slide" at bounding box center [370, 106] width 5 height 5
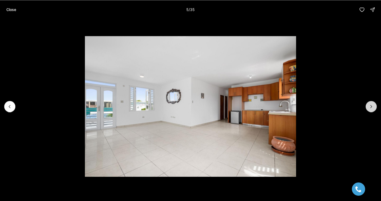
click at [372, 107] on icon "Next slide" at bounding box center [370, 106] width 5 height 5
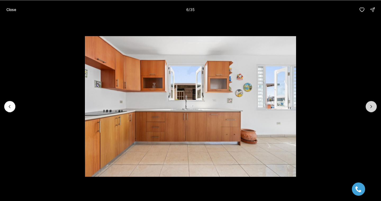
click at [372, 107] on icon "Next slide" at bounding box center [370, 106] width 5 height 5
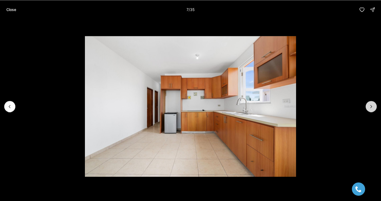
click at [372, 107] on icon "Next slide" at bounding box center [370, 106] width 5 height 5
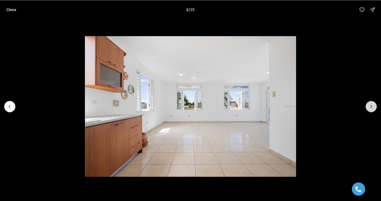
click at [372, 107] on icon "Next slide" at bounding box center [370, 106] width 5 height 5
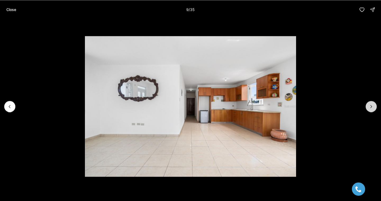
click at [372, 107] on icon "Next slide" at bounding box center [370, 106] width 5 height 5
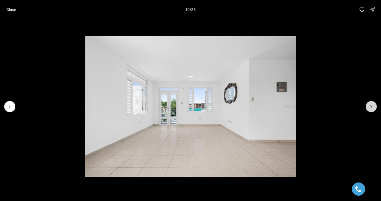
click at [372, 107] on icon "Next slide" at bounding box center [370, 106] width 5 height 5
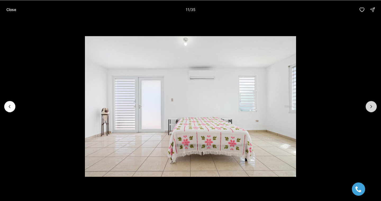
click at [372, 107] on icon "Next slide" at bounding box center [370, 106] width 5 height 5
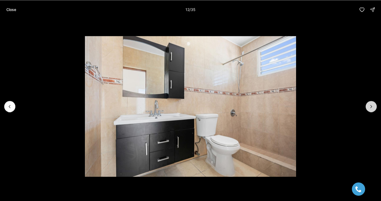
click at [372, 107] on icon "Next slide" at bounding box center [370, 106] width 5 height 5
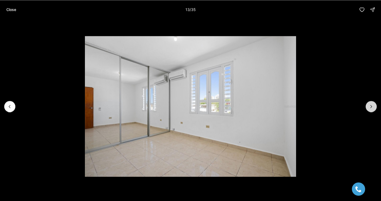
click at [372, 107] on icon "Next slide" at bounding box center [370, 106] width 5 height 5
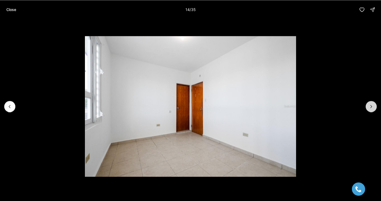
click at [372, 107] on icon "Next slide" at bounding box center [370, 106] width 5 height 5
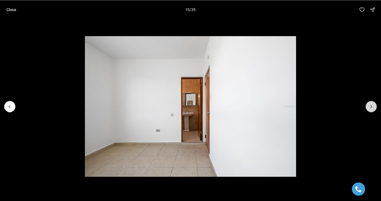
click at [372, 107] on icon "Next slide" at bounding box center [370, 106] width 5 height 5
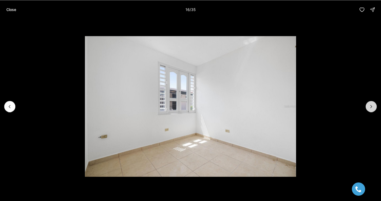
click at [372, 107] on icon "Next slide" at bounding box center [370, 106] width 5 height 5
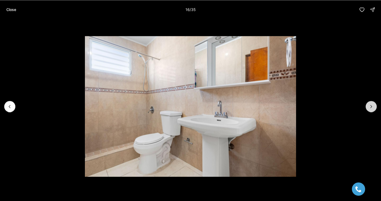
click at [372, 107] on icon "Next slide" at bounding box center [370, 106] width 5 height 5
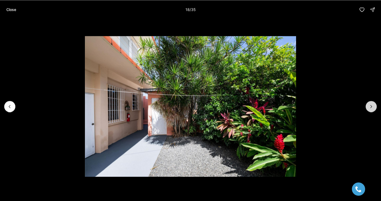
click at [372, 106] on icon "Next slide" at bounding box center [370, 106] width 5 height 5
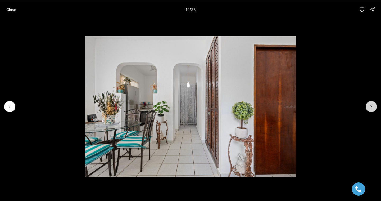
click at [372, 106] on icon "Next slide" at bounding box center [370, 106] width 5 height 5
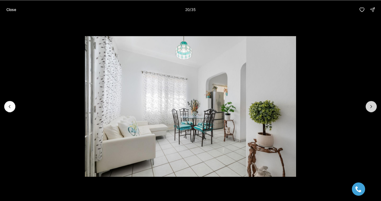
click at [372, 106] on icon "Next slide" at bounding box center [370, 106] width 5 height 5
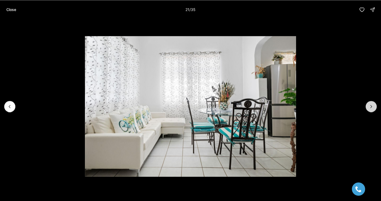
click at [372, 106] on icon "Next slide" at bounding box center [370, 106] width 5 height 5
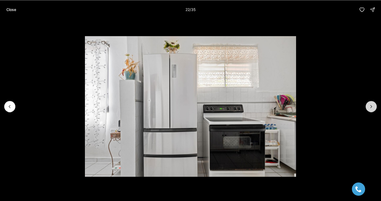
click at [372, 106] on icon "Next slide" at bounding box center [370, 106] width 5 height 5
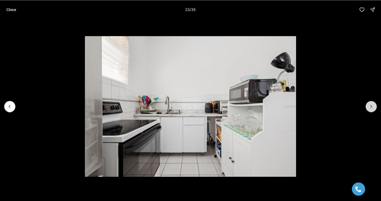
click at [372, 106] on icon "Next slide" at bounding box center [370, 106] width 5 height 5
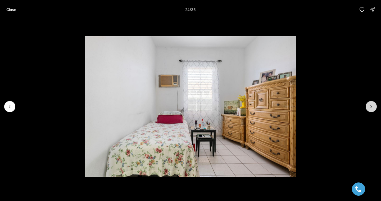
click at [372, 106] on icon "Next slide" at bounding box center [370, 106] width 5 height 5
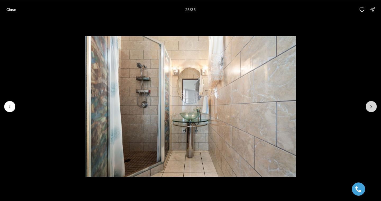
click at [372, 106] on icon "Next slide" at bounding box center [370, 106] width 5 height 5
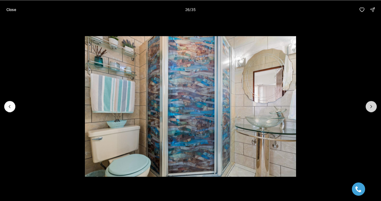
click at [372, 106] on icon "Next slide" at bounding box center [370, 106] width 5 height 5
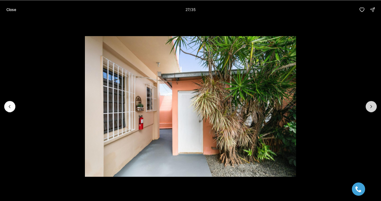
click at [372, 106] on icon "Next slide" at bounding box center [370, 106] width 5 height 5
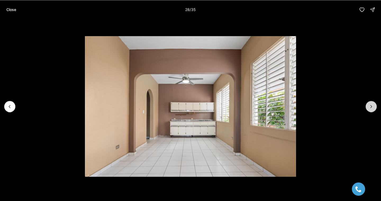
click at [372, 106] on icon "Next slide" at bounding box center [370, 106] width 5 height 5
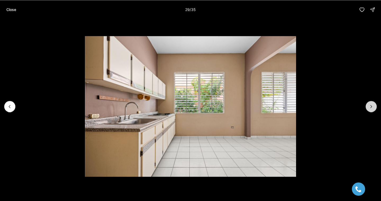
click at [372, 106] on icon "Next slide" at bounding box center [370, 106] width 5 height 5
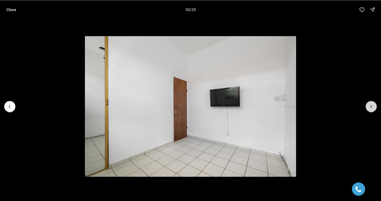
click at [372, 106] on icon "Next slide" at bounding box center [370, 106] width 5 height 5
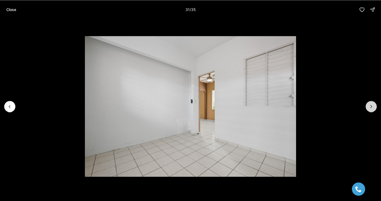
click at [372, 106] on icon "Next slide" at bounding box center [370, 106] width 5 height 5
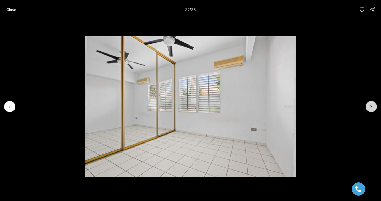
click at [372, 106] on icon "Next slide" at bounding box center [370, 106] width 5 height 5
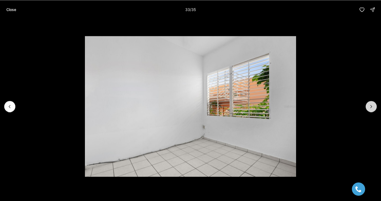
click at [372, 106] on icon "Next slide" at bounding box center [370, 106] width 5 height 5
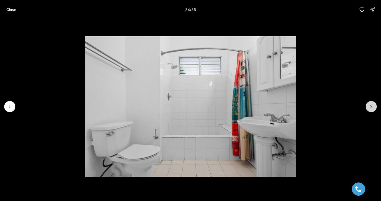
click at [372, 106] on icon "Next slide" at bounding box center [370, 106] width 5 height 5
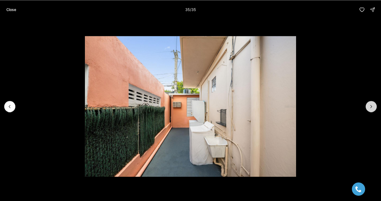
click at [372, 106] on div at bounding box center [370, 106] width 11 height 11
click at [15, 9] on p "Close" at bounding box center [11, 9] width 10 height 4
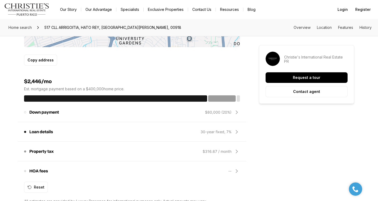
scroll to position [410, 0]
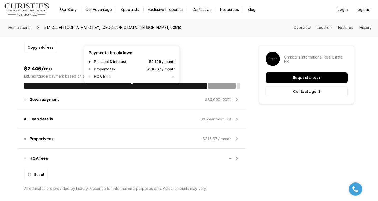
click at [223, 85] on div at bounding box center [221, 86] width 27 height 6
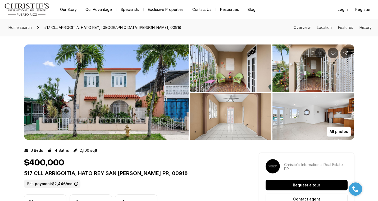
scroll to position [0, 0]
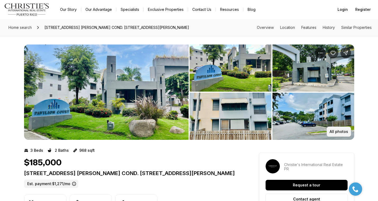
click at [337, 127] on button "All photos" at bounding box center [339, 131] width 24 height 10
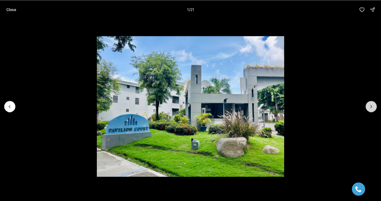
click at [370, 106] on icon "Next slide" at bounding box center [370, 106] width 5 height 5
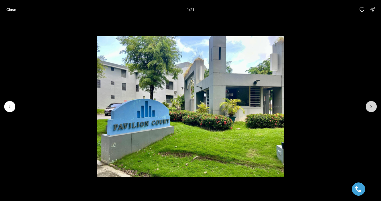
click at [370, 106] on icon "Next slide" at bounding box center [370, 106] width 5 height 5
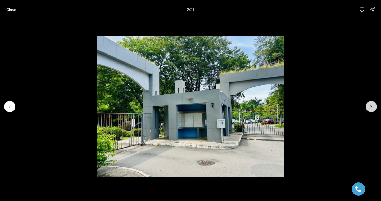
click at [370, 106] on icon "Next slide" at bounding box center [370, 106] width 5 height 5
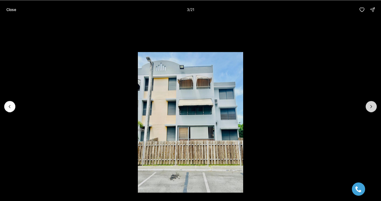
click at [370, 106] on icon "Next slide" at bounding box center [370, 106] width 5 height 5
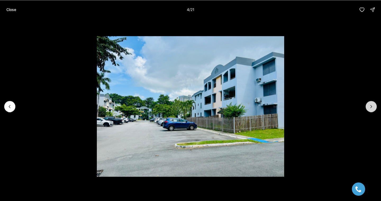
click at [370, 106] on icon "Next slide" at bounding box center [370, 106] width 5 height 5
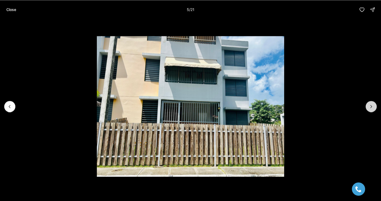
click at [370, 106] on icon "Next slide" at bounding box center [370, 106] width 5 height 5
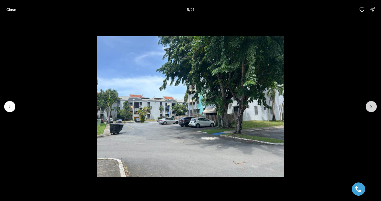
click at [370, 106] on icon "Next slide" at bounding box center [370, 106] width 5 height 5
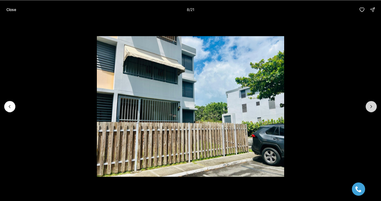
click at [370, 106] on icon "Next slide" at bounding box center [370, 106] width 5 height 5
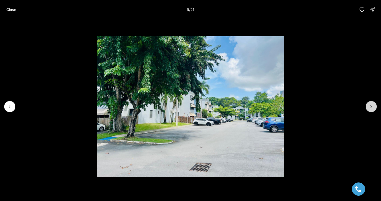
click at [370, 106] on icon "Next slide" at bounding box center [370, 106] width 5 height 5
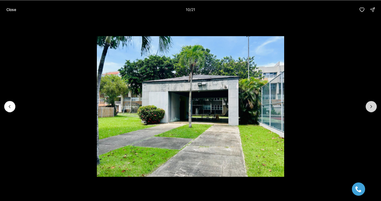
click at [370, 106] on icon "Next slide" at bounding box center [370, 106] width 5 height 5
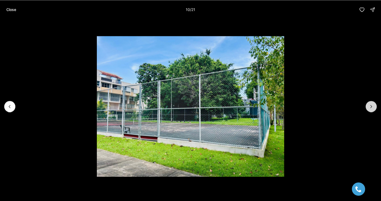
click at [370, 106] on icon "Next slide" at bounding box center [370, 106] width 5 height 5
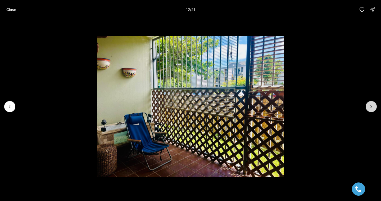
click at [370, 106] on icon "Next slide" at bounding box center [370, 106] width 5 height 5
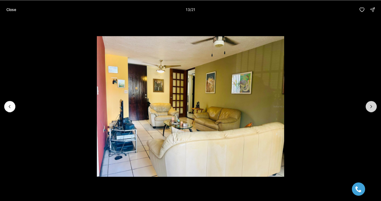
click at [370, 106] on icon "Next slide" at bounding box center [370, 106] width 5 height 5
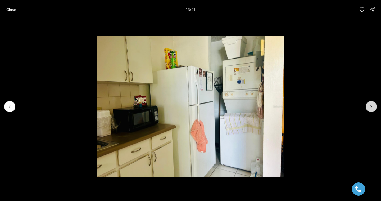
click at [370, 106] on icon "Next slide" at bounding box center [370, 106] width 5 height 5
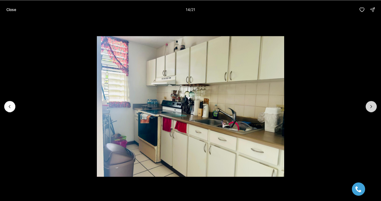
click at [370, 106] on icon "Next slide" at bounding box center [370, 106] width 5 height 5
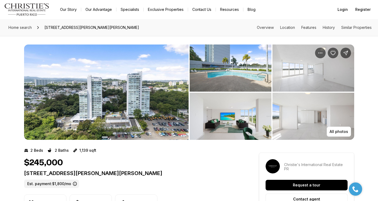
click at [165, 102] on img "View image gallery" at bounding box center [106, 91] width 164 height 95
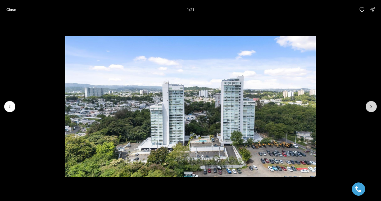
click at [373, 104] on icon "Next slide" at bounding box center [370, 106] width 5 height 5
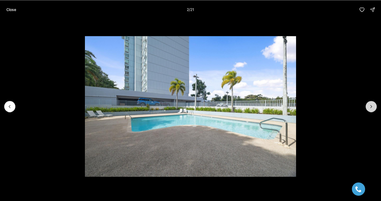
click at [373, 104] on icon "Next slide" at bounding box center [370, 106] width 5 height 5
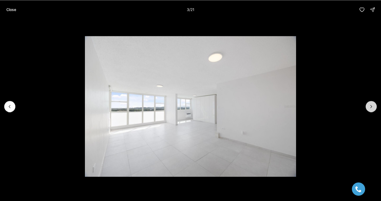
click at [373, 105] on icon "Next slide" at bounding box center [370, 106] width 5 height 5
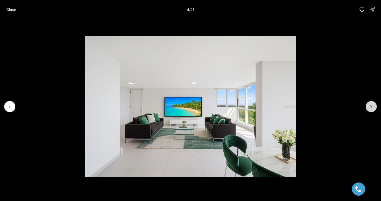
click at [373, 105] on icon "Next slide" at bounding box center [370, 106] width 5 height 5
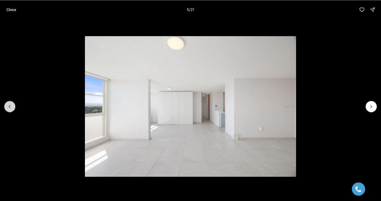
click at [7, 108] on icon "Previous slide" at bounding box center [9, 106] width 5 height 5
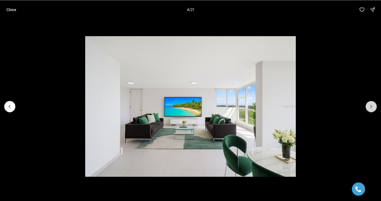
click at [371, 107] on icon "Next slide" at bounding box center [370, 106] width 5 height 5
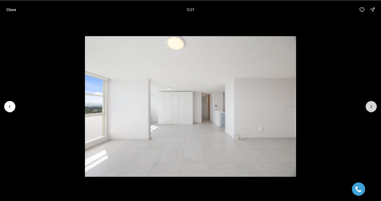
click at [371, 107] on icon "Next slide" at bounding box center [370, 106] width 5 height 5
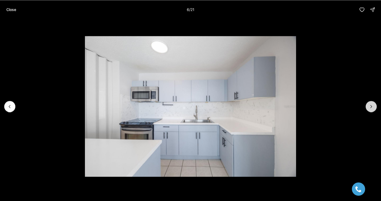
click at [371, 107] on icon "Next slide" at bounding box center [370, 106] width 5 height 5
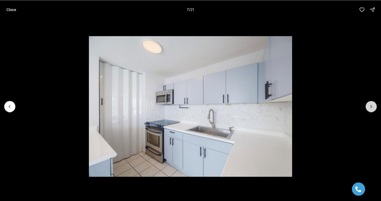
click at [371, 107] on icon "Next slide" at bounding box center [370, 106] width 5 height 5
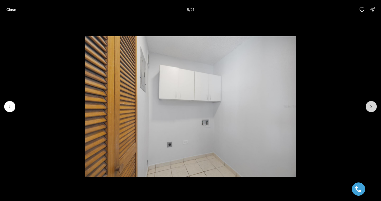
click at [371, 107] on icon "Next slide" at bounding box center [370, 106] width 5 height 5
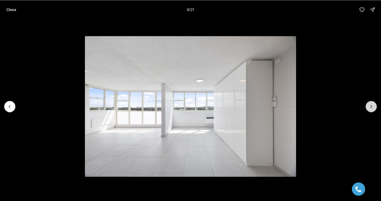
click at [371, 107] on icon "Next slide" at bounding box center [370, 106] width 5 height 5
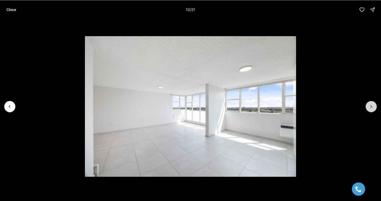
click at [371, 107] on icon "Next slide" at bounding box center [370, 106] width 5 height 5
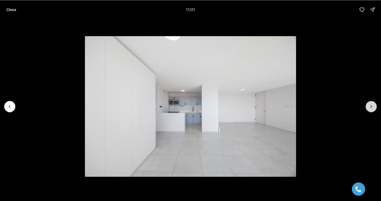
click at [371, 107] on icon "Next slide" at bounding box center [370, 106] width 5 height 5
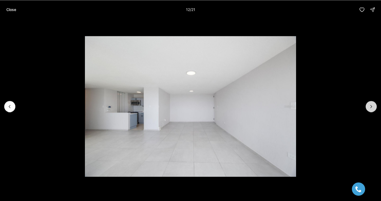
click at [371, 107] on icon "Next slide" at bounding box center [370, 106] width 5 height 5
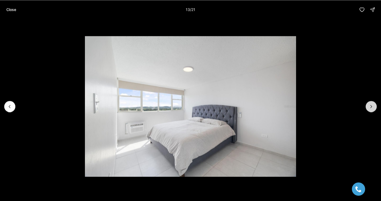
click at [371, 107] on icon "Next slide" at bounding box center [370, 106] width 5 height 5
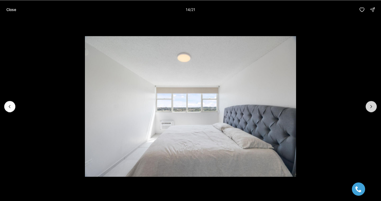
click at [371, 107] on icon "Next slide" at bounding box center [370, 106] width 5 height 5
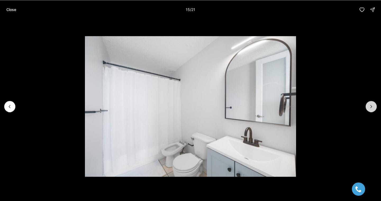
click at [371, 107] on icon "Next slide" at bounding box center [370, 106] width 5 height 5
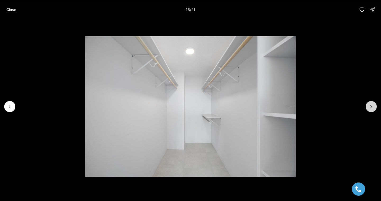
click at [371, 107] on icon "Next slide" at bounding box center [370, 106] width 5 height 5
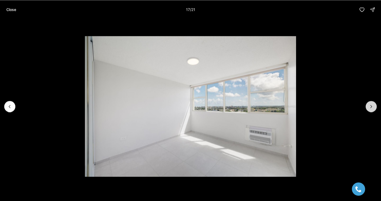
click at [371, 107] on icon "Next slide" at bounding box center [370, 106] width 5 height 5
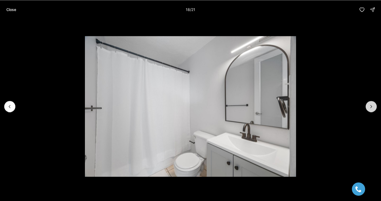
click at [371, 107] on icon "Next slide" at bounding box center [370, 106] width 5 height 5
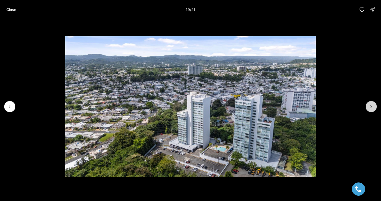
click at [371, 107] on icon "Next slide" at bounding box center [370, 106] width 5 height 5
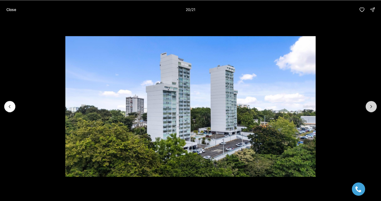
click at [371, 107] on icon "Next slide" at bounding box center [370, 106] width 5 height 5
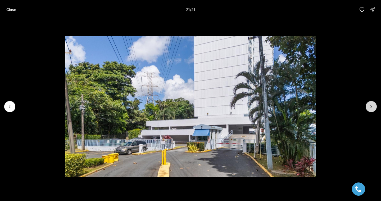
click at [371, 107] on div at bounding box center [370, 106] width 11 height 11
click at [8, 7] on button "Close" at bounding box center [11, 9] width 16 height 11
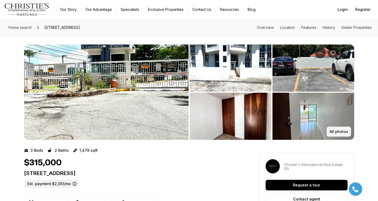
click at [329, 134] on button "All photos" at bounding box center [339, 131] width 24 height 10
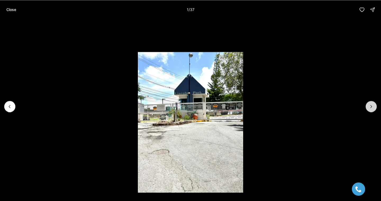
click at [366, 107] on button "Next slide" at bounding box center [370, 106] width 11 height 11
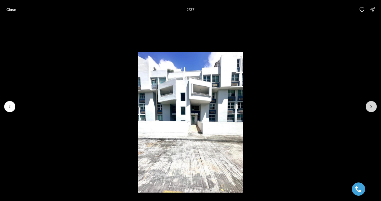
click at [366, 107] on button "Next slide" at bounding box center [370, 106] width 11 height 11
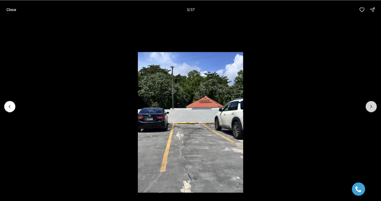
click at [366, 107] on button "Next slide" at bounding box center [370, 106] width 11 height 11
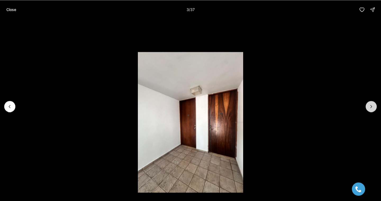
click at [366, 107] on button "Next slide" at bounding box center [370, 106] width 11 height 11
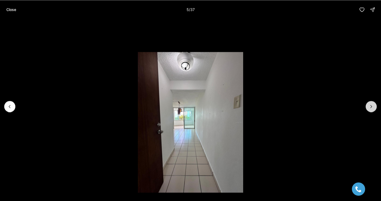
click at [366, 107] on button "Next slide" at bounding box center [370, 106] width 11 height 11
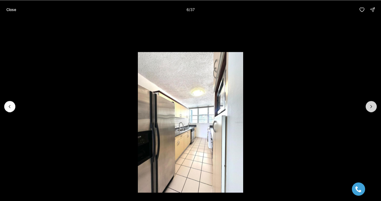
click at [366, 107] on button "Next slide" at bounding box center [370, 106] width 11 height 11
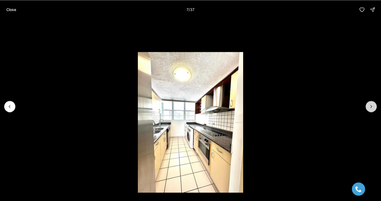
click at [366, 107] on button "Next slide" at bounding box center [370, 106] width 11 height 11
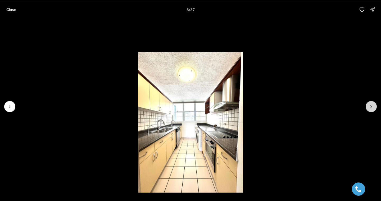
click at [366, 107] on button "Next slide" at bounding box center [370, 106] width 11 height 11
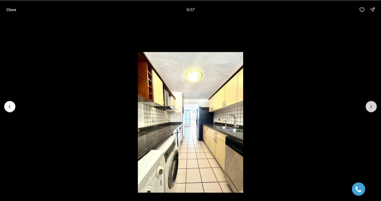
click at [366, 107] on button "Next slide" at bounding box center [370, 106] width 11 height 11
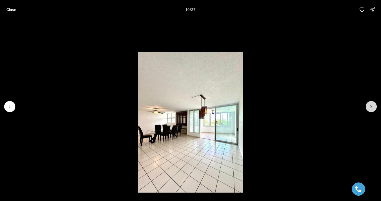
click at [366, 107] on button "Next slide" at bounding box center [370, 106] width 11 height 11
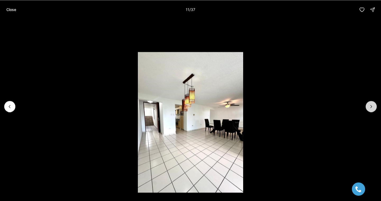
click at [366, 107] on button "Next slide" at bounding box center [370, 106] width 11 height 11
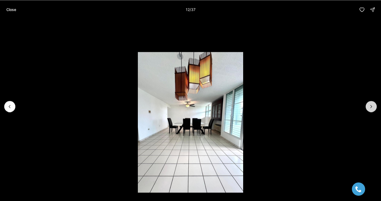
click at [366, 107] on button "Next slide" at bounding box center [370, 106] width 11 height 11
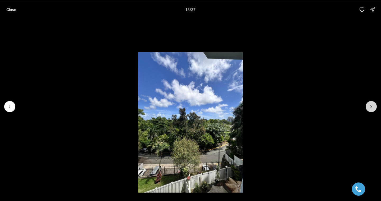
click at [366, 107] on button "Next slide" at bounding box center [370, 106] width 11 height 11
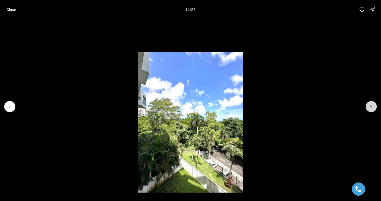
click at [366, 107] on button "Next slide" at bounding box center [370, 106] width 11 height 11
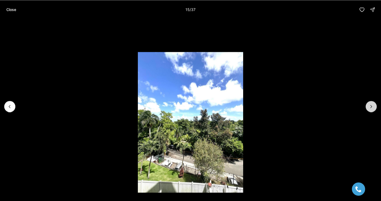
click at [366, 107] on button "Next slide" at bounding box center [370, 106] width 11 height 11
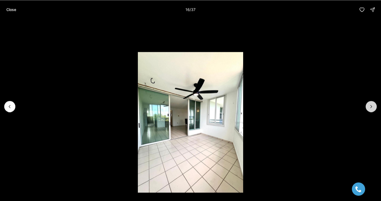
click at [366, 107] on button "Next slide" at bounding box center [370, 106] width 11 height 11
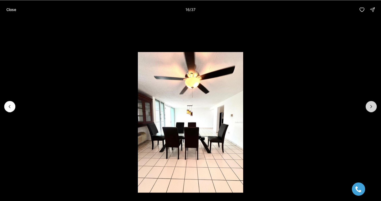
click at [366, 107] on button "Next slide" at bounding box center [370, 106] width 11 height 11
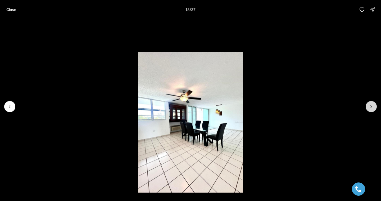
click at [366, 107] on button "Next slide" at bounding box center [370, 106] width 11 height 11
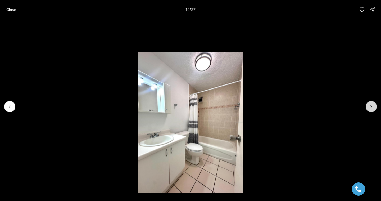
click at [366, 107] on button "Next slide" at bounding box center [370, 106] width 11 height 11
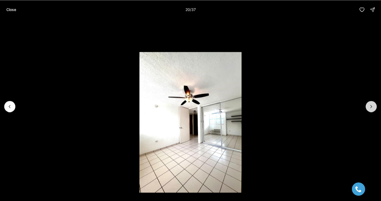
click at [366, 107] on button "Next slide" at bounding box center [370, 106] width 11 height 11
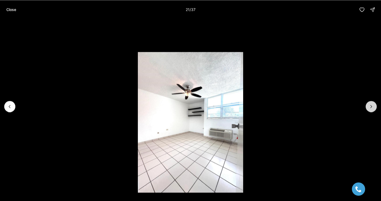
click at [366, 107] on button "Next slide" at bounding box center [370, 106] width 11 height 11
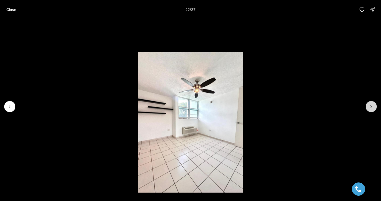
click at [366, 107] on button "Next slide" at bounding box center [370, 106] width 11 height 11
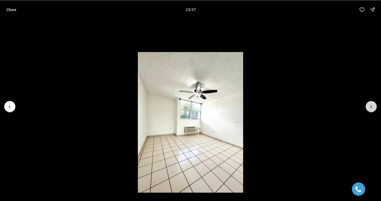
click at [366, 107] on button "Next slide" at bounding box center [370, 106] width 11 height 11
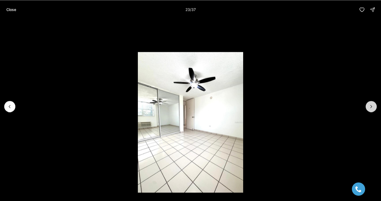
click at [366, 107] on button "Next slide" at bounding box center [370, 106] width 11 height 11
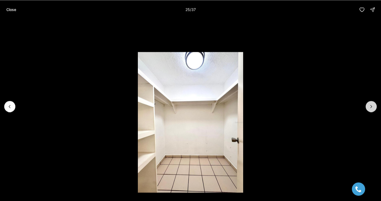
click at [366, 107] on button "Next slide" at bounding box center [370, 106] width 11 height 11
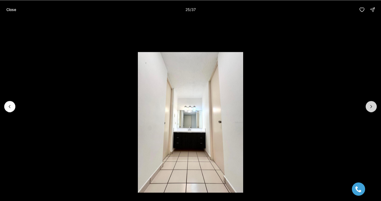
click at [366, 107] on button "Next slide" at bounding box center [370, 106] width 11 height 11
